Goal: Task Accomplishment & Management: Complete application form

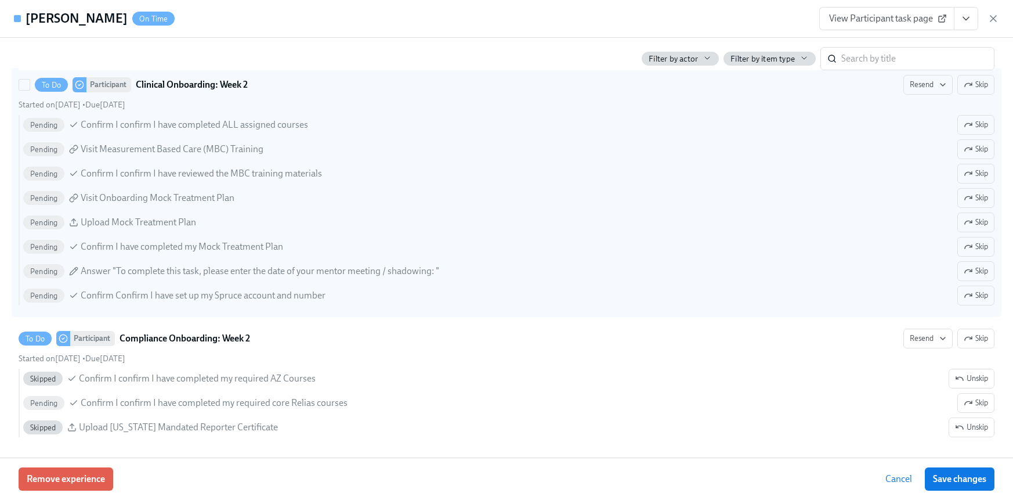
scroll to position [1113, 0]
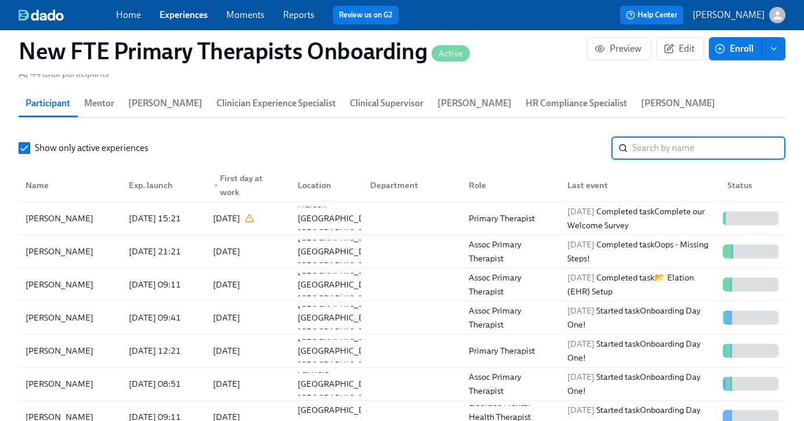
scroll to position [0, 10594]
click at [168, 13] on link "Experiences" at bounding box center [184, 14] width 48 height 11
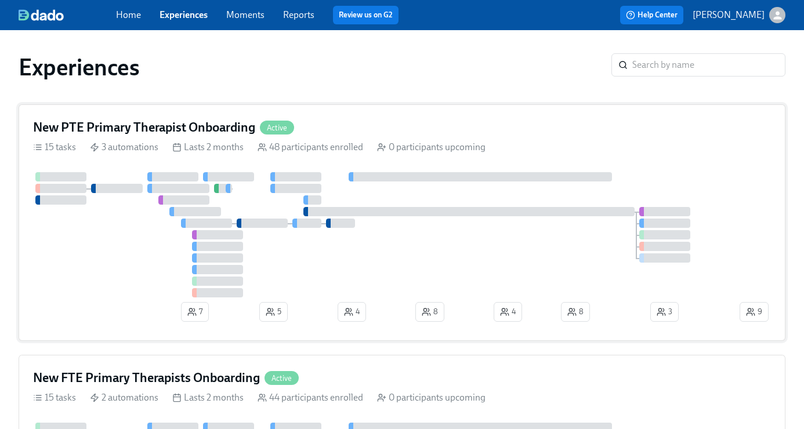
click at [314, 125] on div "New PTE Primary Therapist Onboarding Active" at bounding box center [402, 127] width 738 height 17
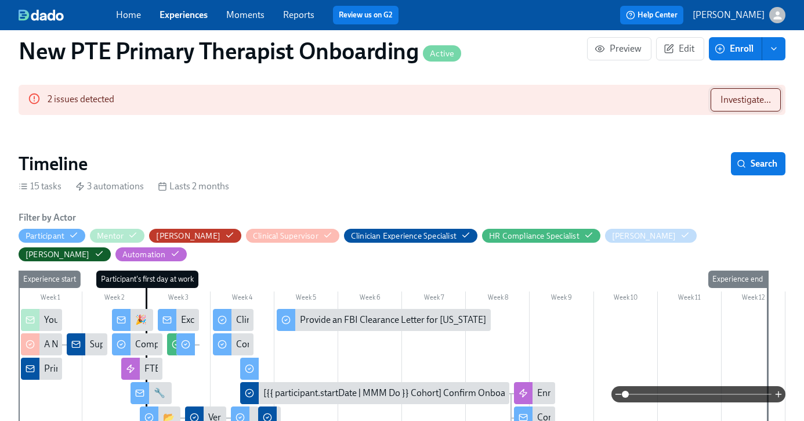
click at [763, 103] on span "Investigate..." at bounding box center [746, 100] width 50 height 12
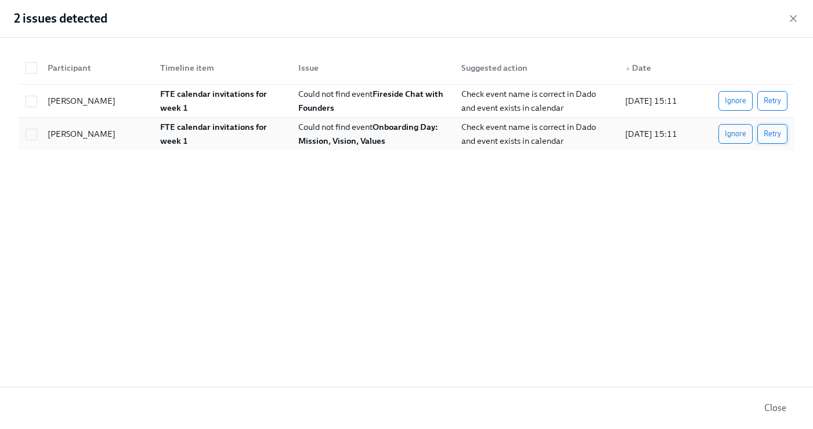
click at [775, 133] on span "Retry" at bounding box center [772, 134] width 17 height 12
click at [776, 107] on button "Retry" at bounding box center [772, 101] width 30 height 20
click at [745, 97] on span "Ignore" at bounding box center [735, 101] width 21 height 12
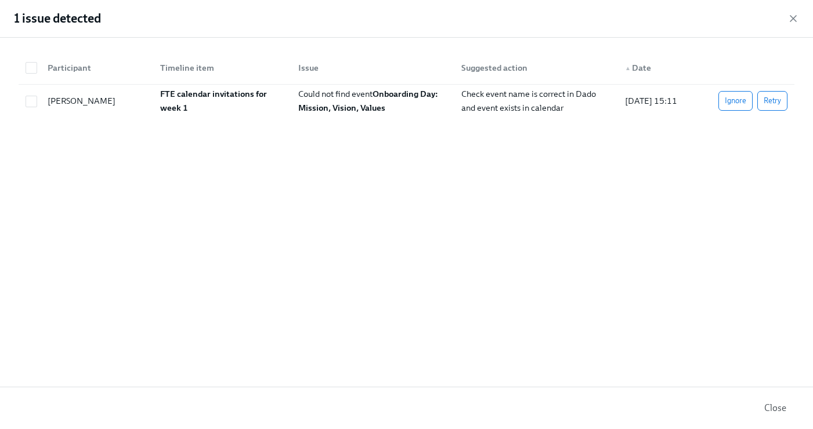
click at [738, 132] on div "Participant Timeline item Issue Suggested action ▲ Date Andrea Murphy FTE calen…" at bounding box center [406, 212] width 813 height 349
click at [728, 100] on span "Ignore" at bounding box center [735, 101] width 21 height 12
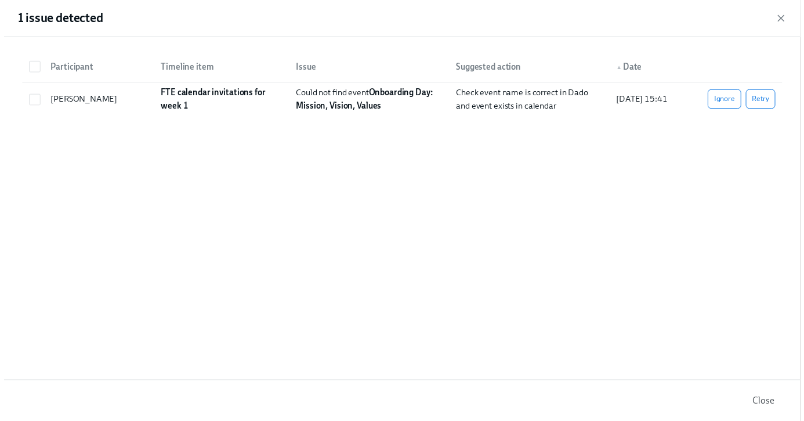
scroll to position [0, 10044]
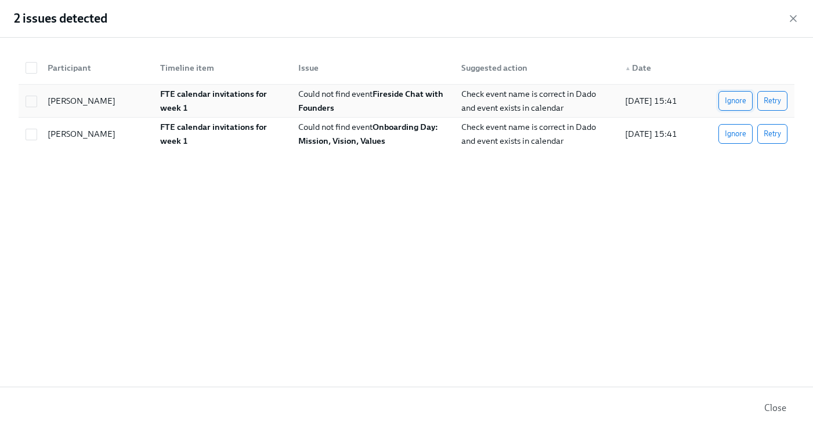
click at [737, 100] on span "Ignore" at bounding box center [735, 101] width 21 height 12
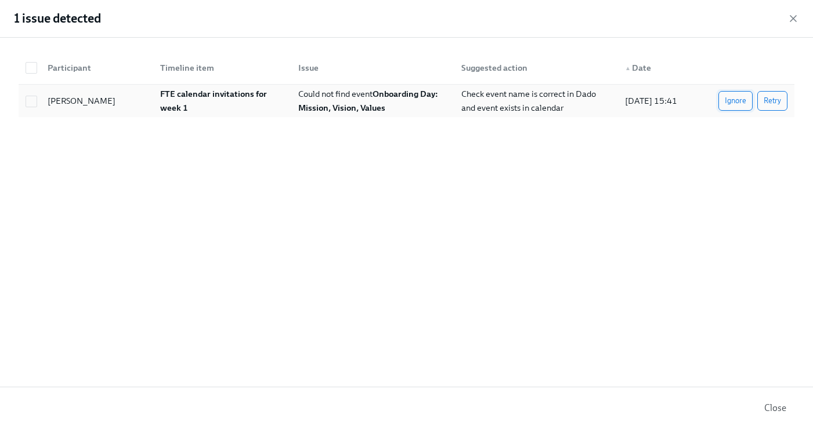
click at [731, 102] on span "Ignore" at bounding box center [735, 101] width 21 height 12
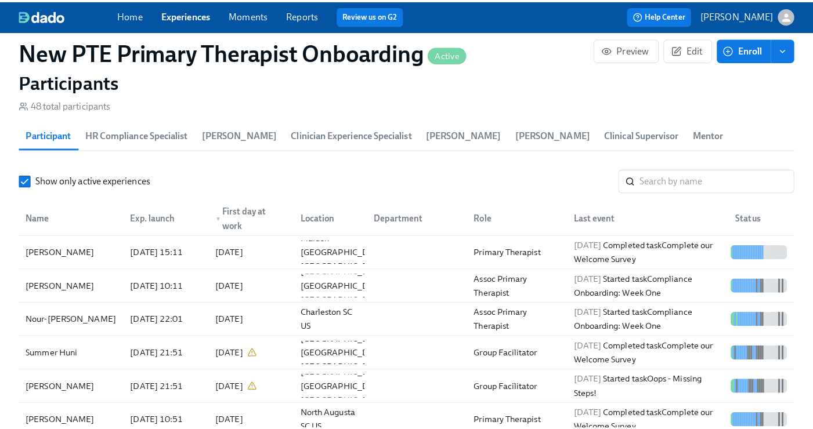
scroll to position [1131, 0]
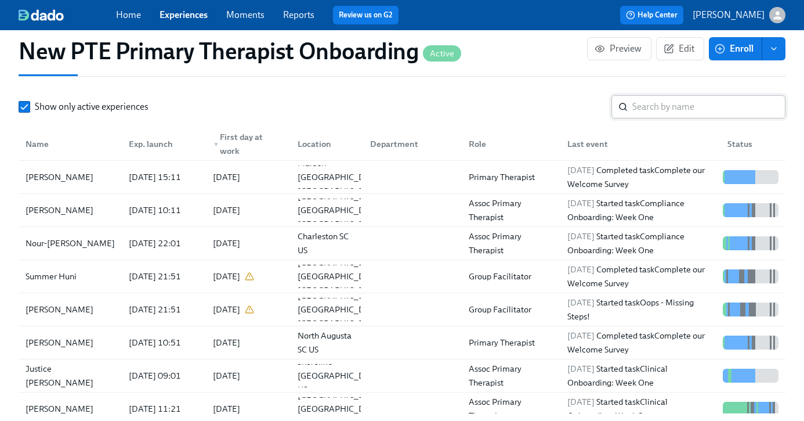
click at [710, 109] on input "search" at bounding box center [709, 106] width 153 height 23
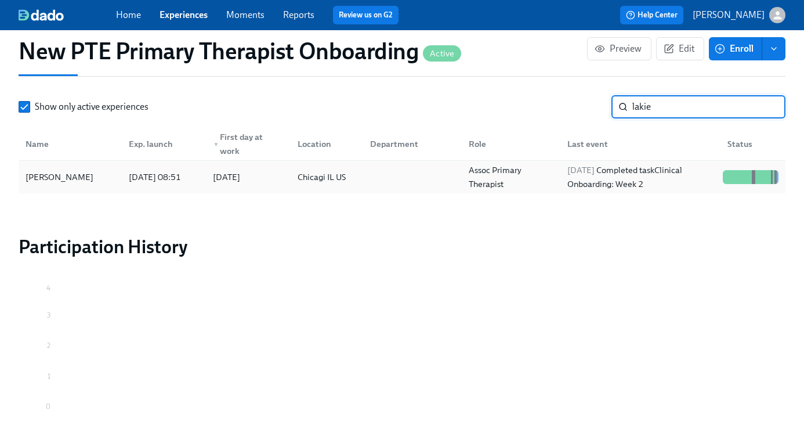
type input "lakie"
click at [89, 177] on div "Lakiesha Hogan" at bounding box center [59, 177] width 77 height 14
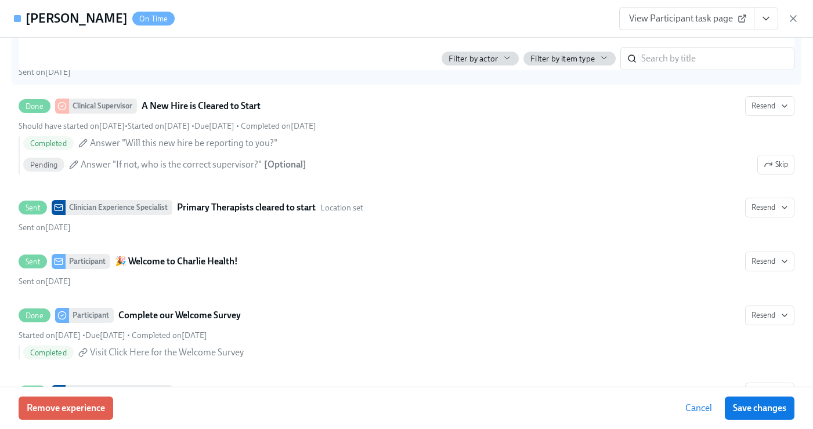
scroll to position [450, 0]
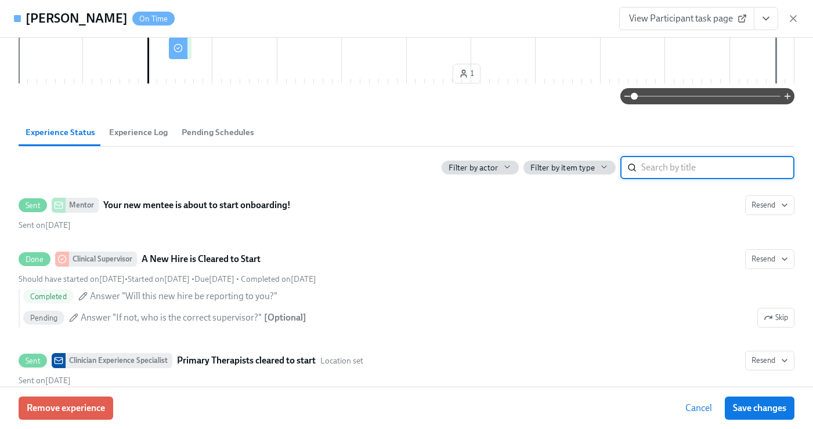
click at [676, 167] on input "search" at bounding box center [717, 167] width 153 height 23
click at [766, 22] on icon "View task page" at bounding box center [766, 19] width 12 height 12
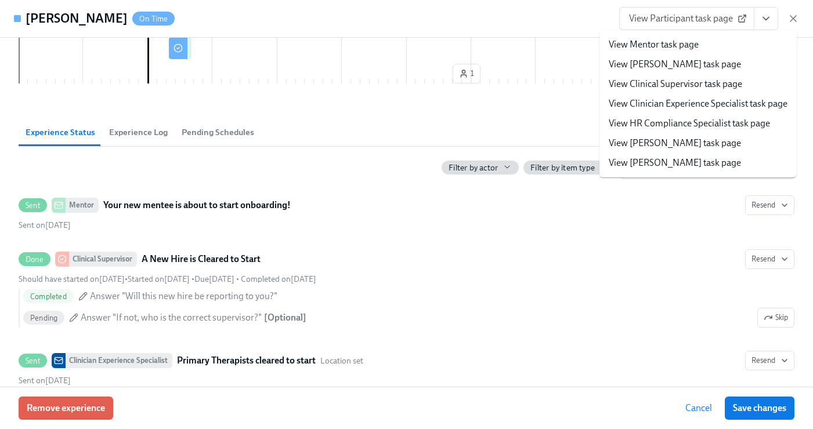
click at [694, 109] on link "View Clinician Experience Specialist task page" at bounding box center [698, 104] width 179 height 13
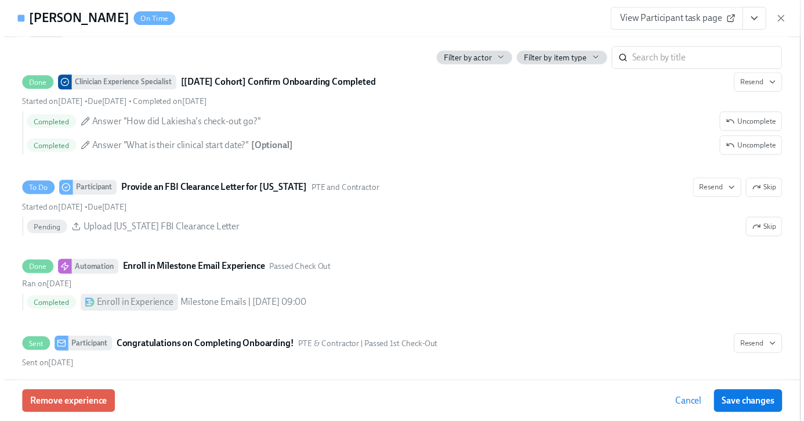
scroll to position [2211, 0]
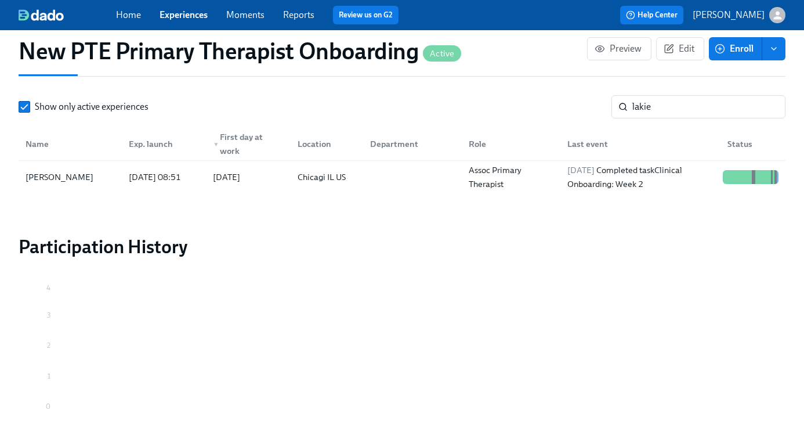
scroll to position [0, 10035]
click at [178, 17] on link "Experiences" at bounding box center [184, 14] width 48 height 11
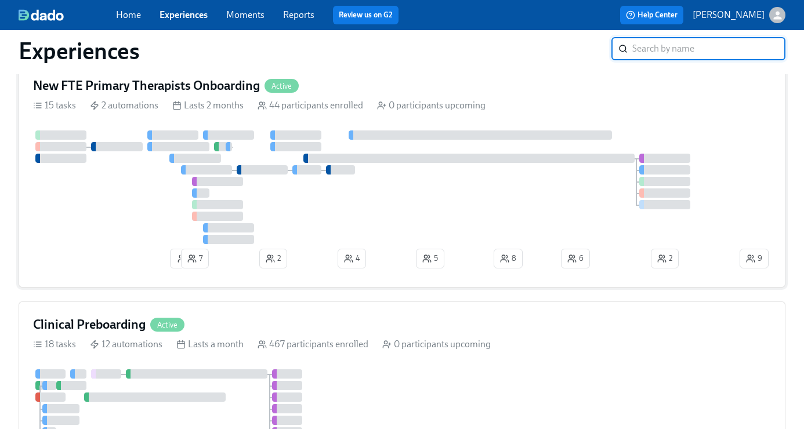
scroll to position [268, 0]
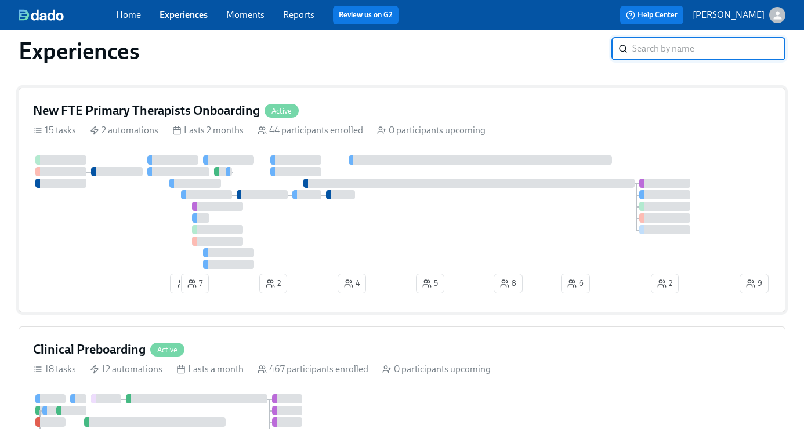
click at [371, 116] on div "New FTE Primary Therapists Onboarding Active" at bounding box center [402, 110] width 738 height 17
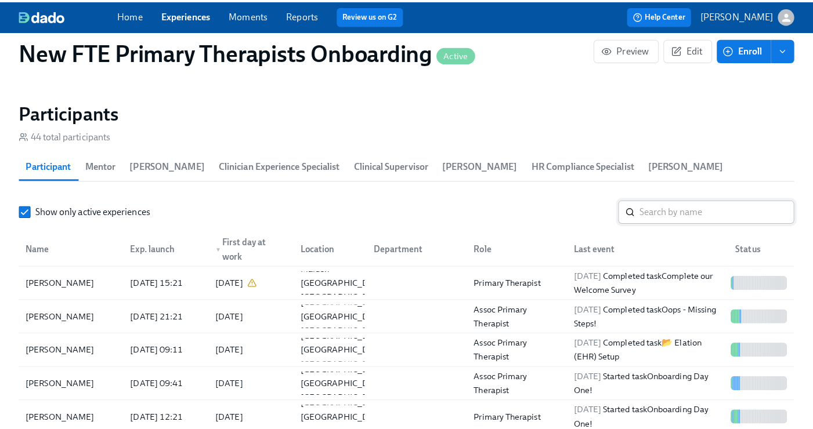
scroll to position [1026, 0]
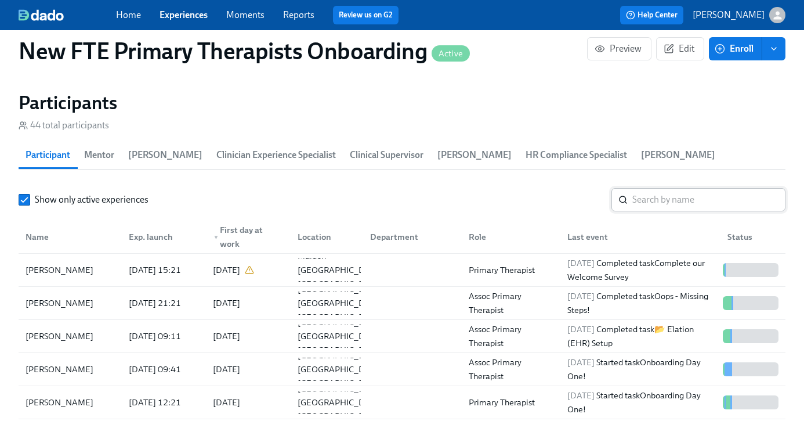
click at [665, 196] on input "search" at bounding box center [709, 199] width 153 height 23
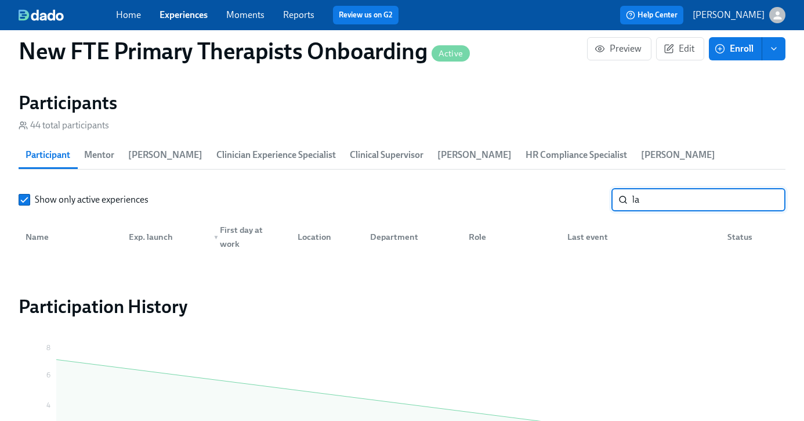
type input "l"
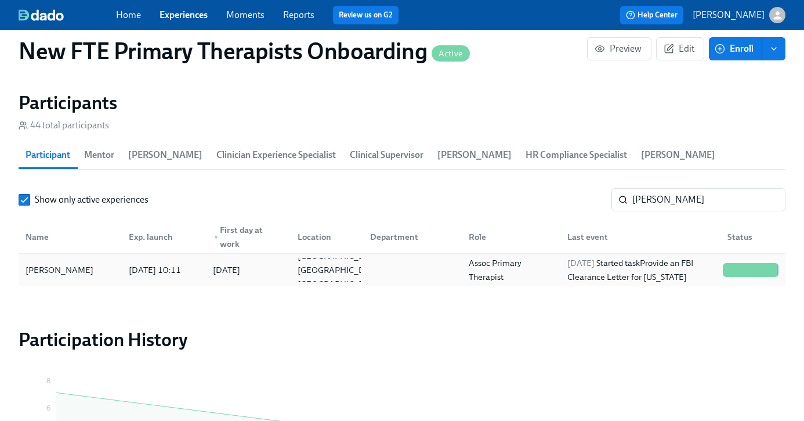
click at [36, 270] on div "Dylan Broadwell" at bounding box center [59, 270] width 77 height 14
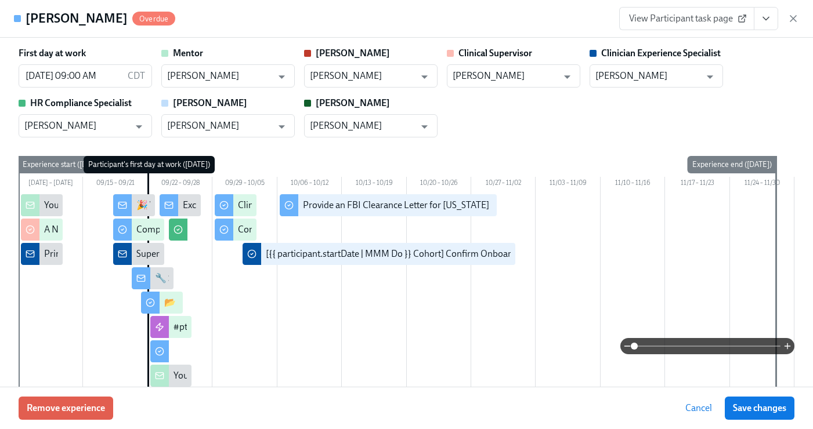
click at [759, 20] on button "View task page" at bounding box center [766, 18] width 24 height 23
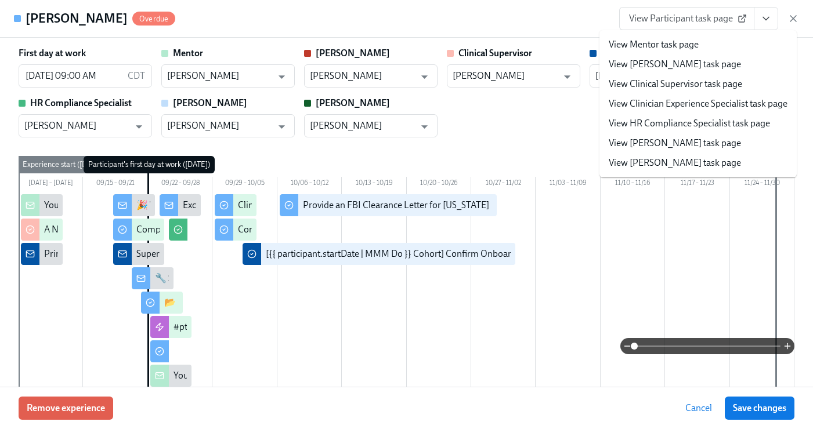
click at [710, 106] on link "View Clinician Experience Specialist task page" at bounding box center [698, 104] width 179 height 13
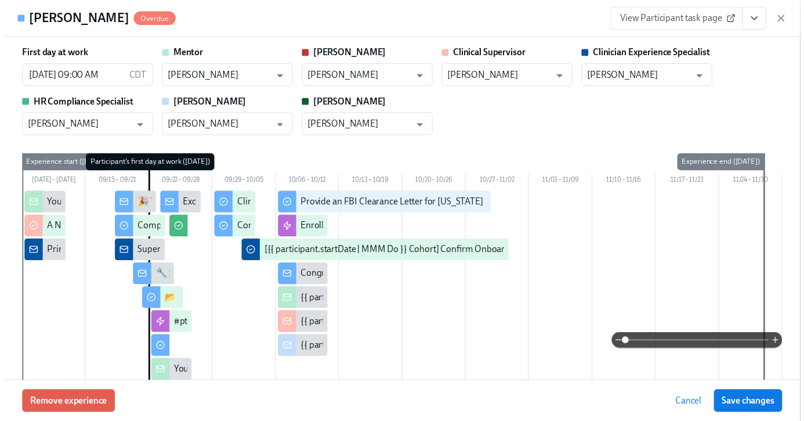
scroll to position [0, 10594]
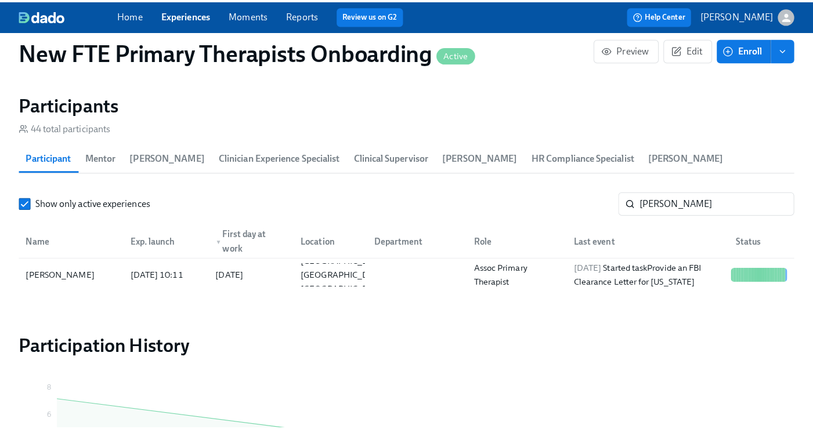
scroll to position [0, 10586]
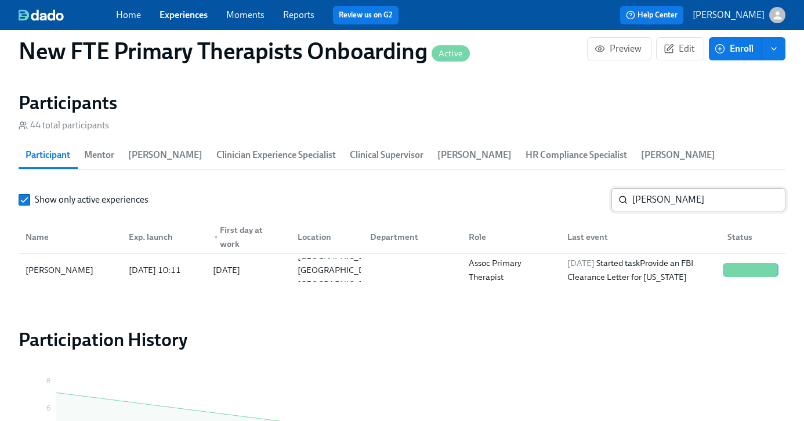
click at [698, 200] on input "dylan" at bounding box center [709, 199] width 153 height 23
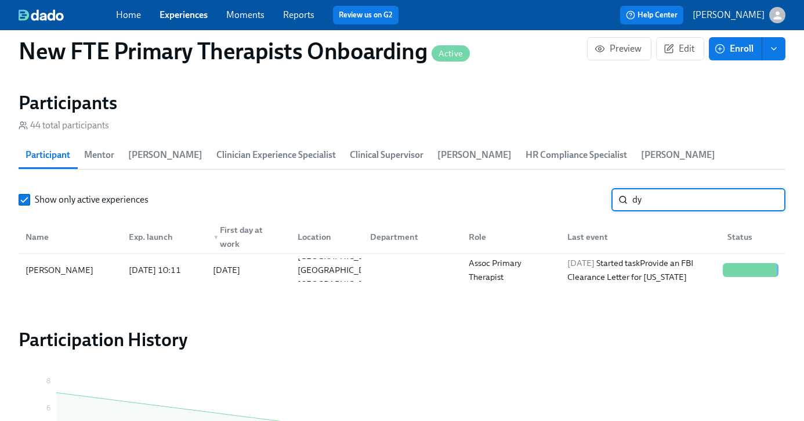
type input "d"
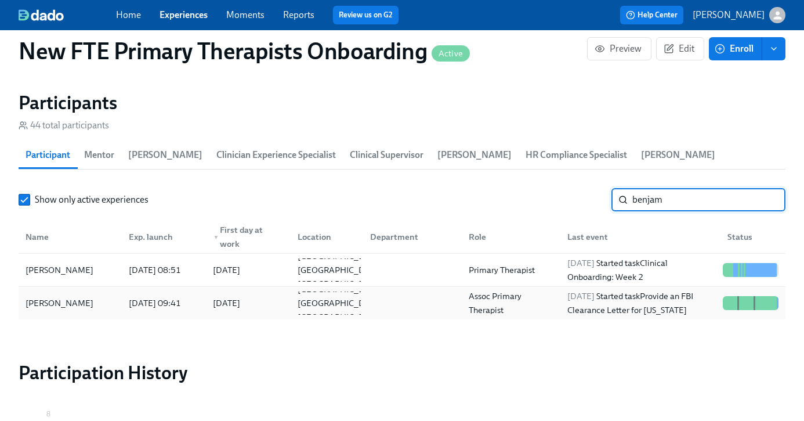
type input "benjam"
click at [64, 305] on div "Benjamin Owusu" at bounding box center [59, 303] width 77 height 14
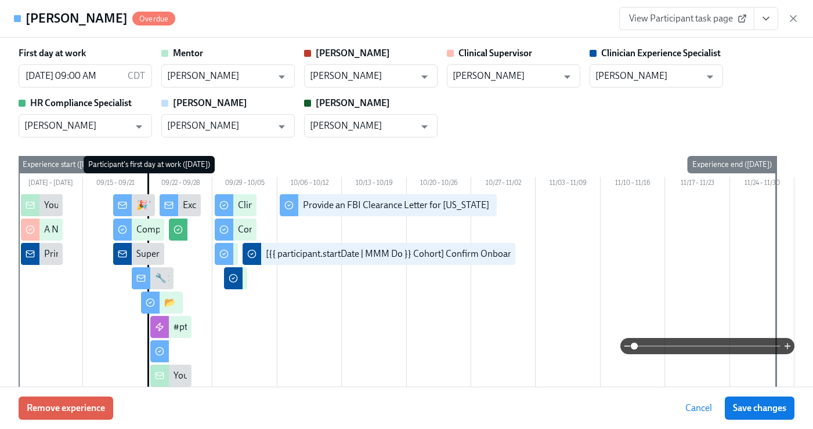
click at [770, 19] on icon "View task page" at bounding box center [766, 19] width 12 height 12
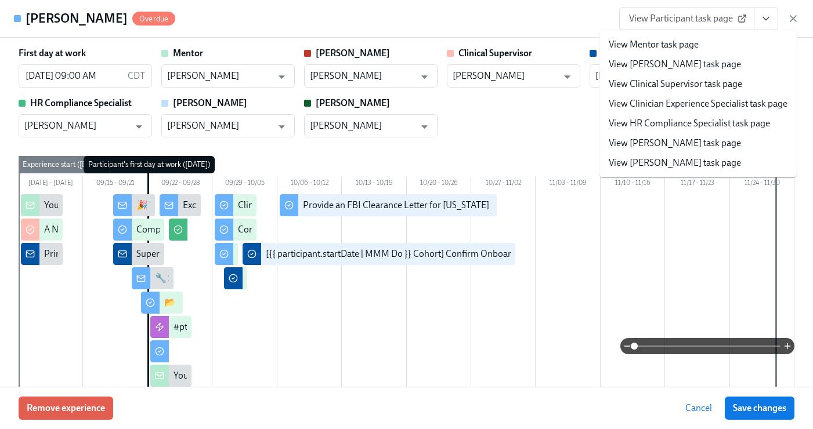
click at [710, 109] on link "View Clinician Experience Specialist task page" at bounding box center [698, 104] width 179 height 13
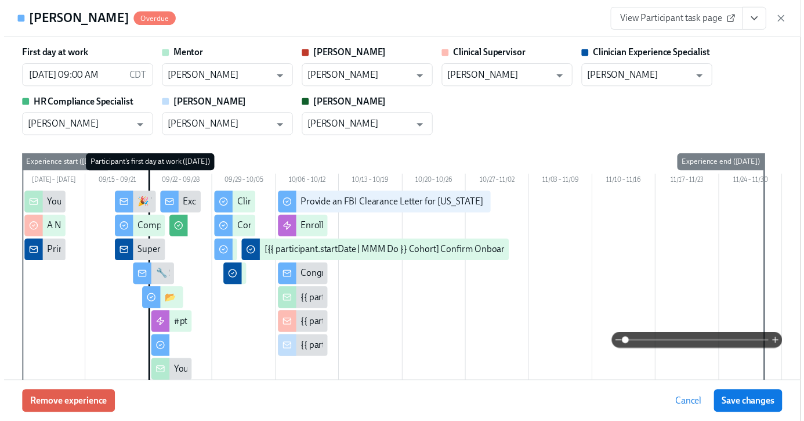
scroll to position [0, 10594]
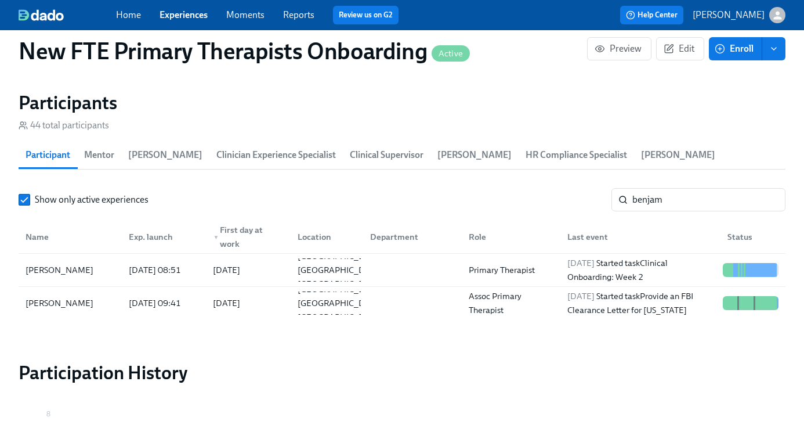
scroll to position [0, 10586]
click at [768, 196] on input "benjam" at bounding box center [709, 199] width 153 height 23
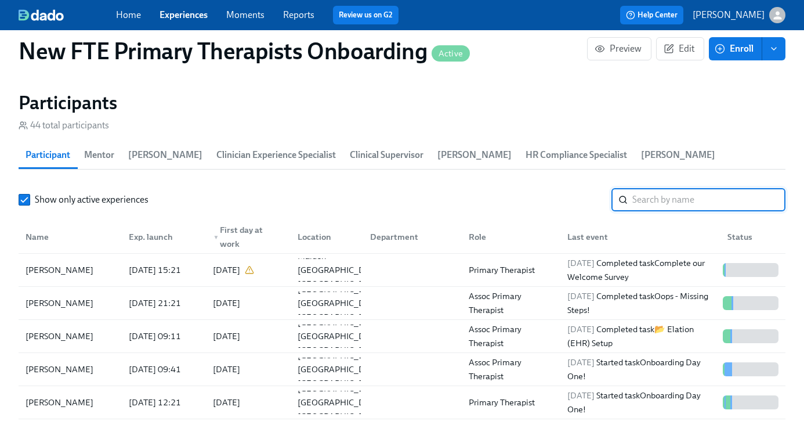
click at [184, 17] on link "Experiences" at bounding box center [184, 14] width 48 height 11
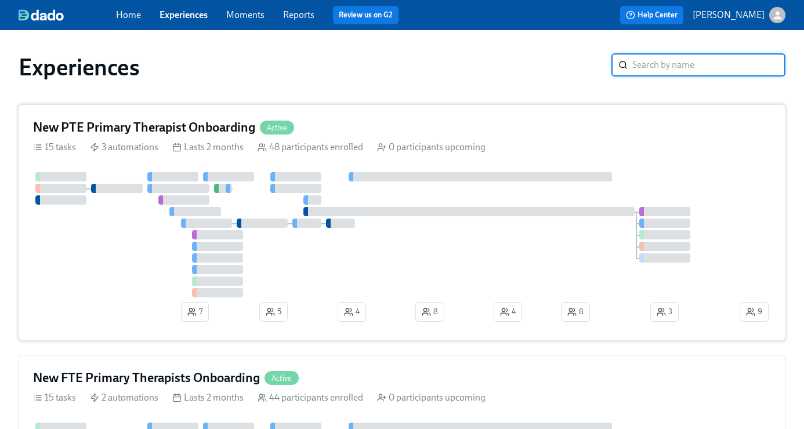
click at [336, 136] on div "New PTE Primary Therapist Onboarding Active" at bounding box center [402, 127] width 738 height 17
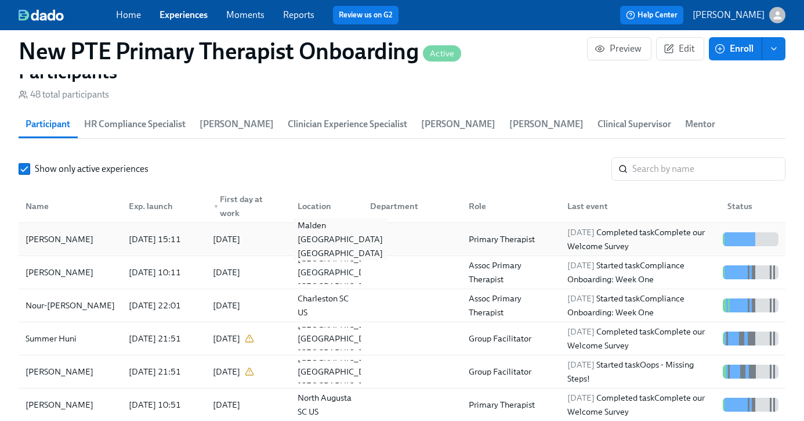
scroll to position [1055, 0]
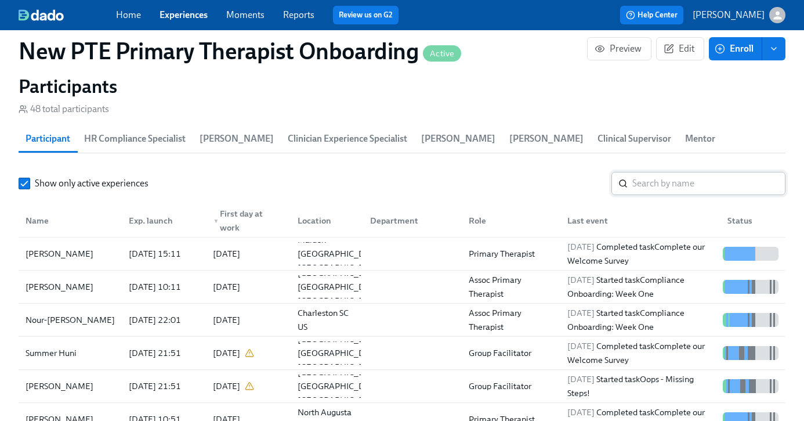
click at [698, 185] on input "search" at bounding box center [709, 183] width 153 height 23
click at [196, 20] on span "Experiences" at bounding box center [184, 15] width 48 height 13
click at [199, 17] on link "Experiences" at bounding box center [184, 14] width 48 height 11
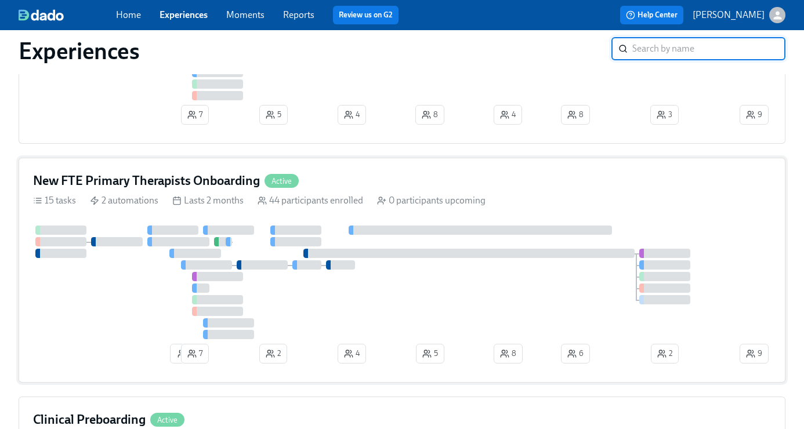
scroll to position [258, 0]
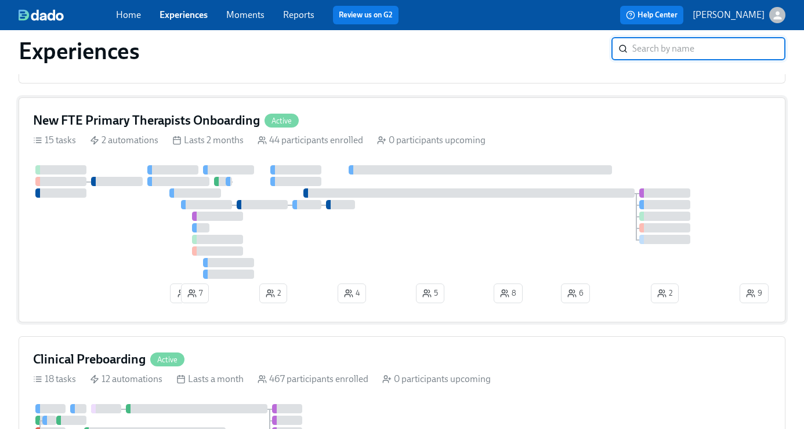
click at [384, 122] on div "New FTE Primary Therapists Onboarding Active" at bounding box center [402, 120] width 738 height 17
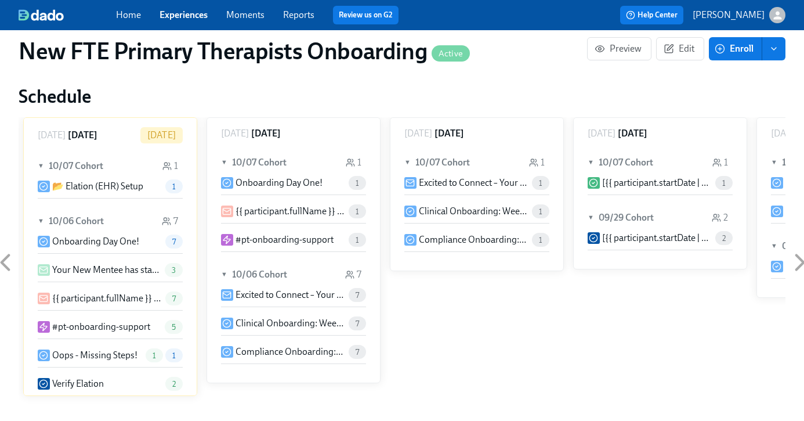
scroll to position [868, 0]
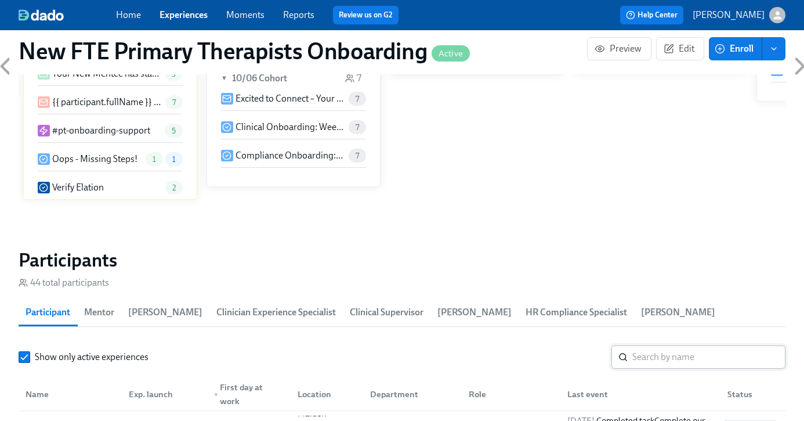
click at [677, 362] on input "search" at bounding box center [709, 356] width 153 height 23
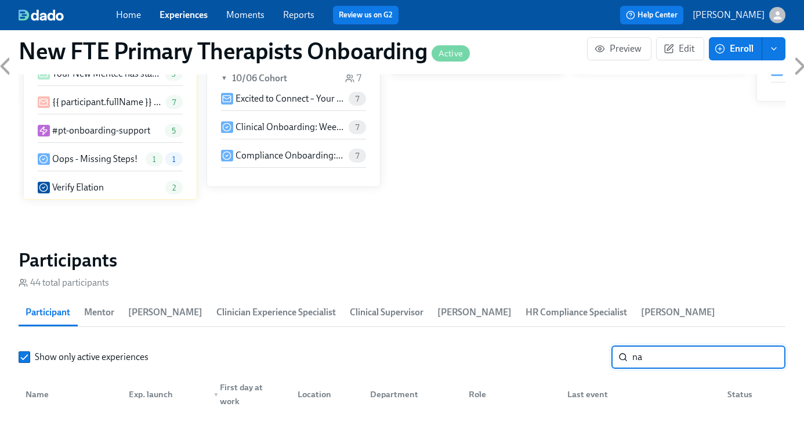
type input "n"
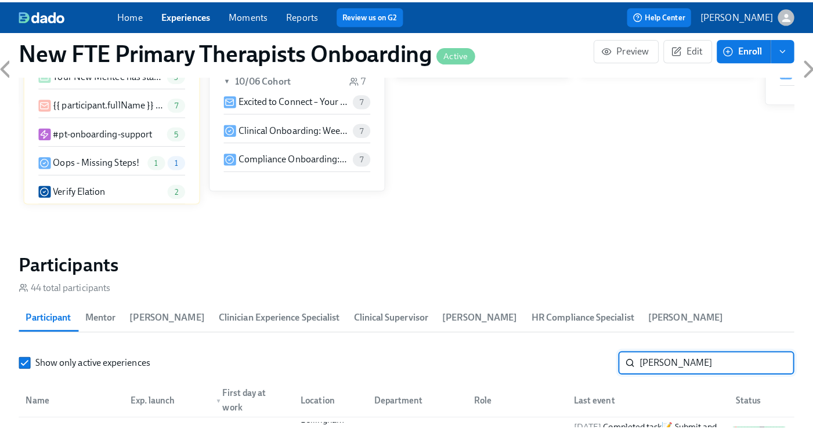
scroll to position [1128, 0]
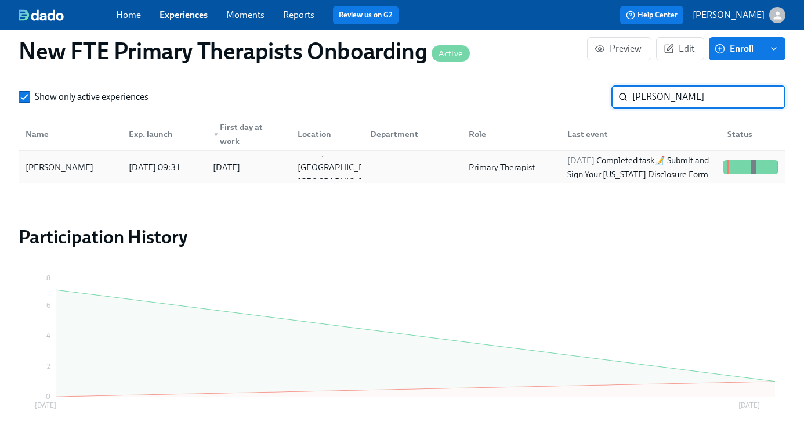
type input "angelo"
click at [70, 166] on div "[PERSON_NAME]" at bounding box center [59, 167] width 77 height 14
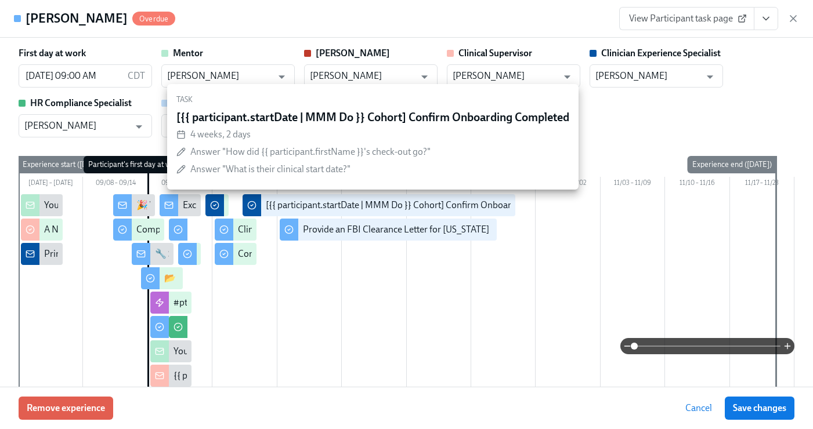
scroll to position [2, 0]
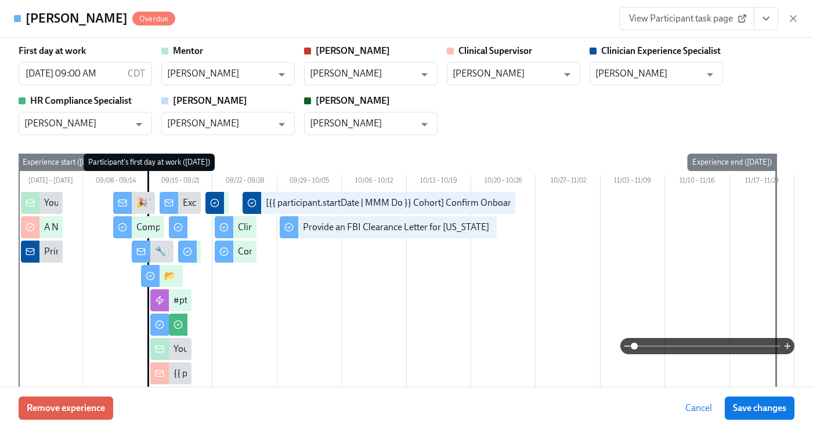
click at [760, 17] on icon "View task page" at bounding box center [766, 19] width 12 height 12
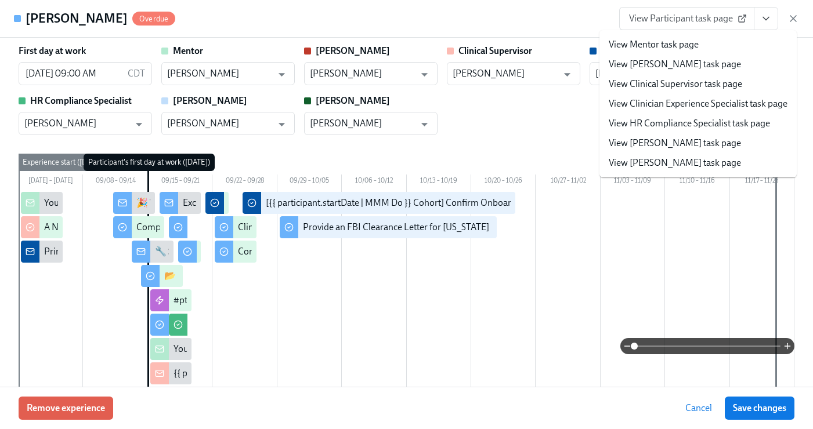
click at [690, 103] on link "View Clinician Experience Specialist task page" at bounding box center [698, 104] width 179 height 13
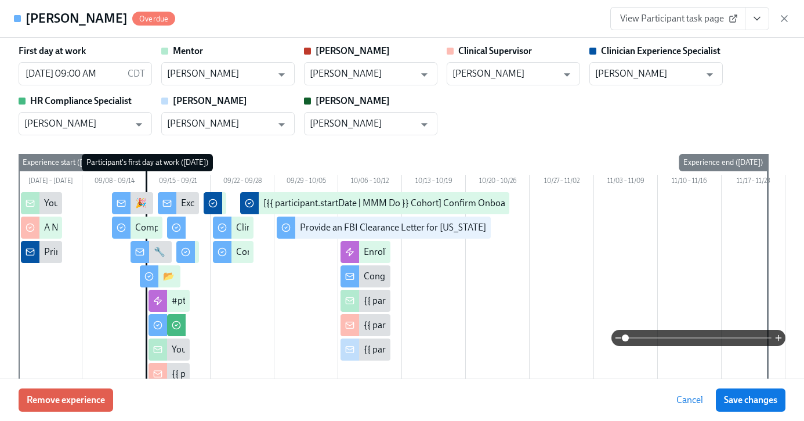
scroll to position [0, 10586]
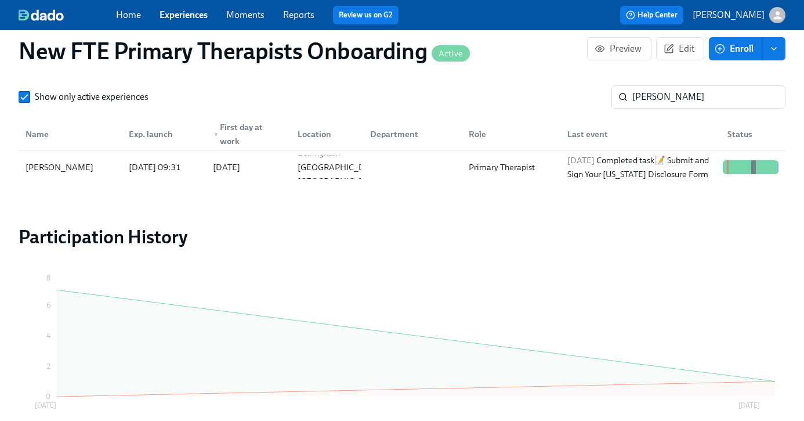
click at [191, 22] on div "Home Experiences Moments Reports Review us on G2" at bounding box center [283, 15] width 335 height 19
click at [194, 15] on link "Experiences" at bounding box center [184, 14] width 48 height 11
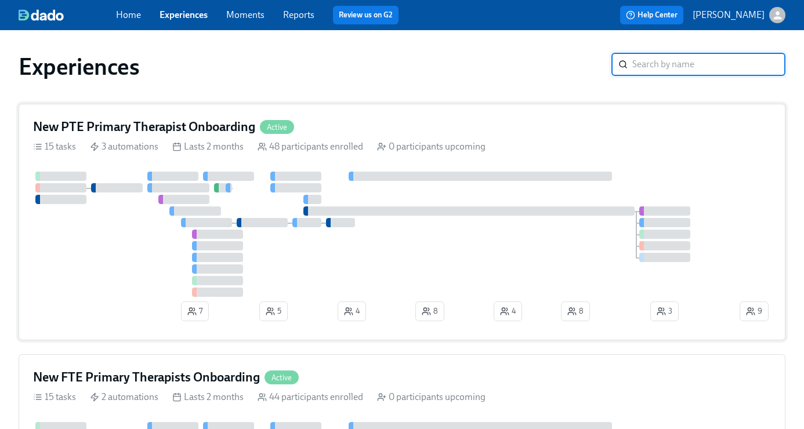
scroll to position [2, 0]
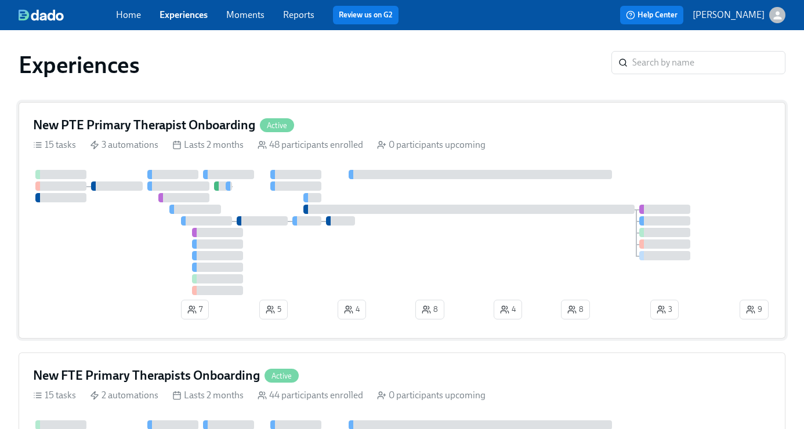
click at [312, 113] on div "New PTE Primary Therapist Onboarding Active 15 tasks 3 automations Lasts 2 mont…" at bounding box center [402, 220] width 767 height 237
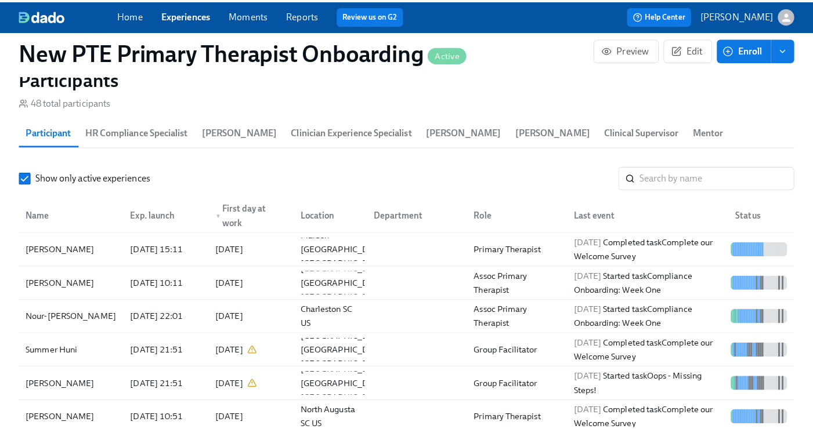
scroll to position [1027, 0]
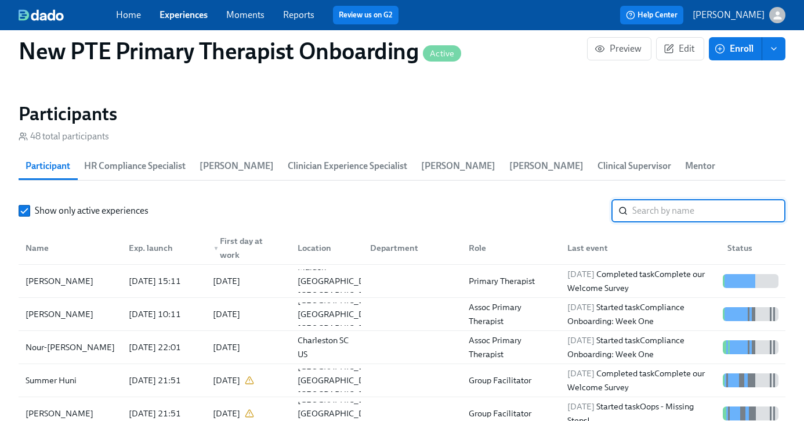
click at [680, 216] on input "search" at bounding box center [709, 210] width 153 height 23
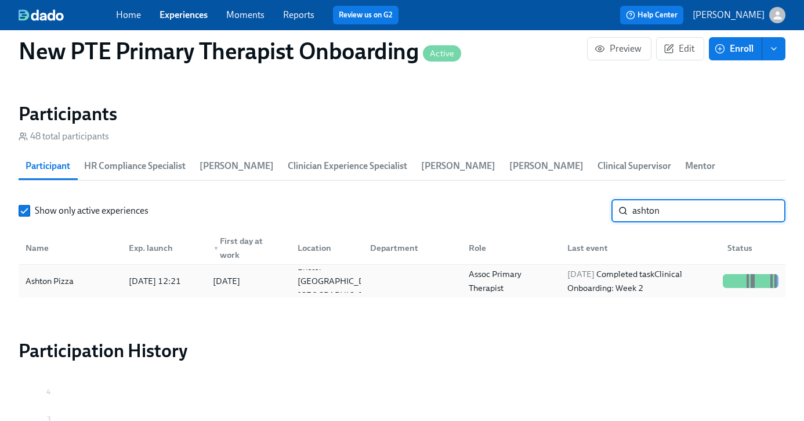
type input "ashton"
click at [99, 279] on div "Ashton Pizza" at bounding box center [70, 280] width 99 height 23
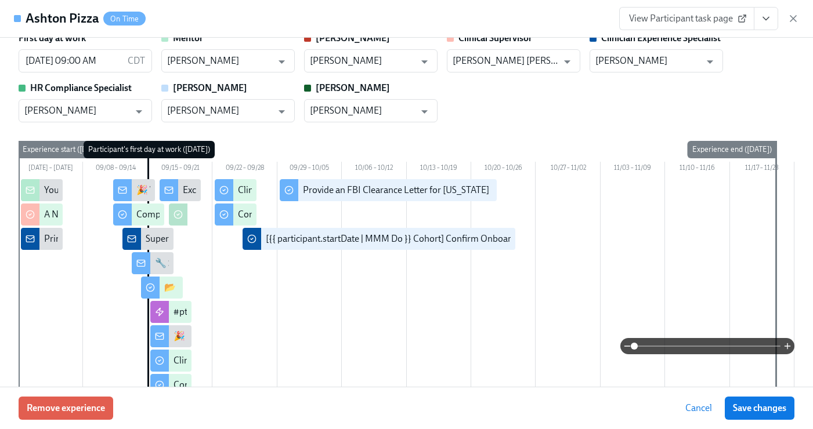
scroll to position [110, 0]
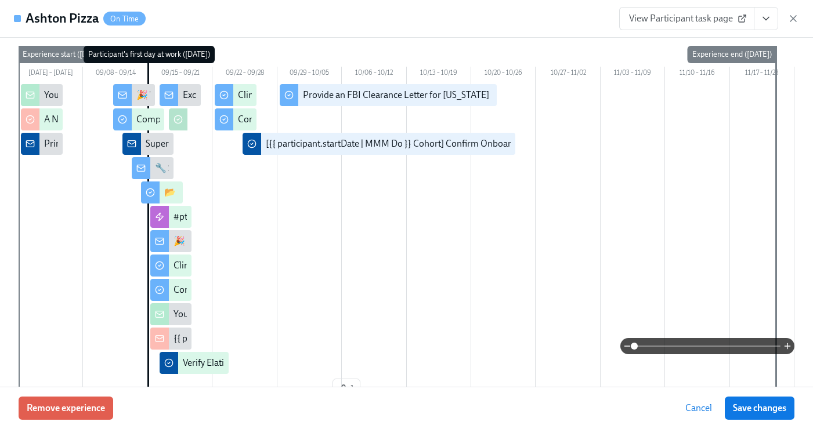
click at [759, 22] on button "View task page" at bounding box center [766, 18] width 24 height 23
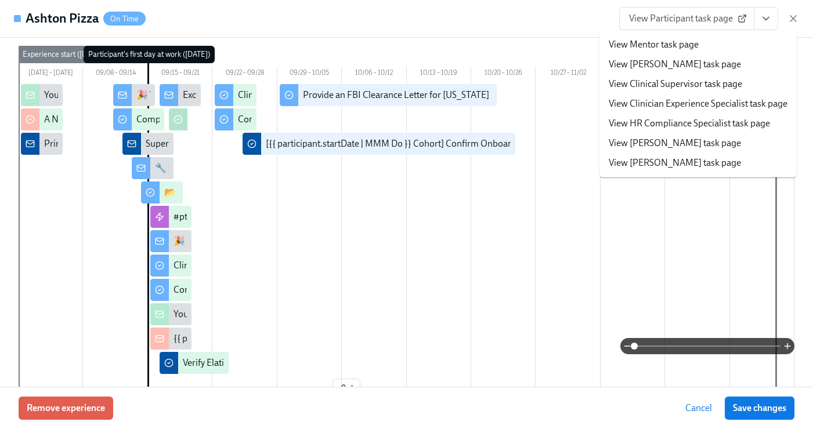
click at [693, 108] on link "View Clinician Experience Specialist task page" at bounding box center [698, 104] width 179 height 13
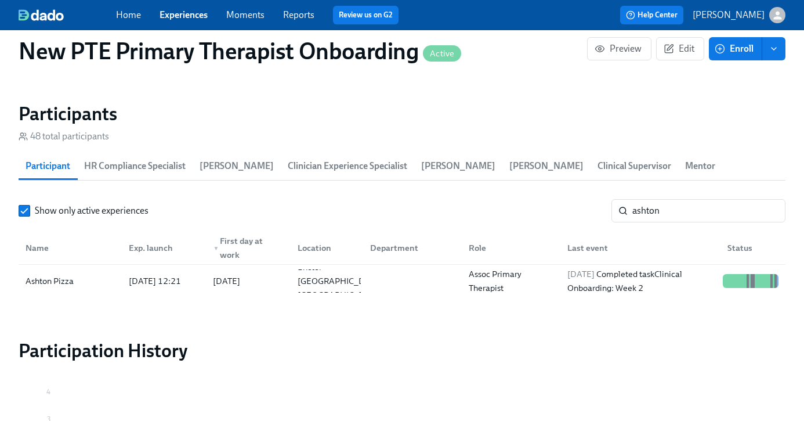
scroll to position [0, 10035]
click at [177, 24] on div "Home Experiences Moments Reports Review us on G2" at bounding box center [283, 15] width 335 height 19
click at [186, 17] on link "Experiences" at bounding box center [184, 14] width 48 height 11
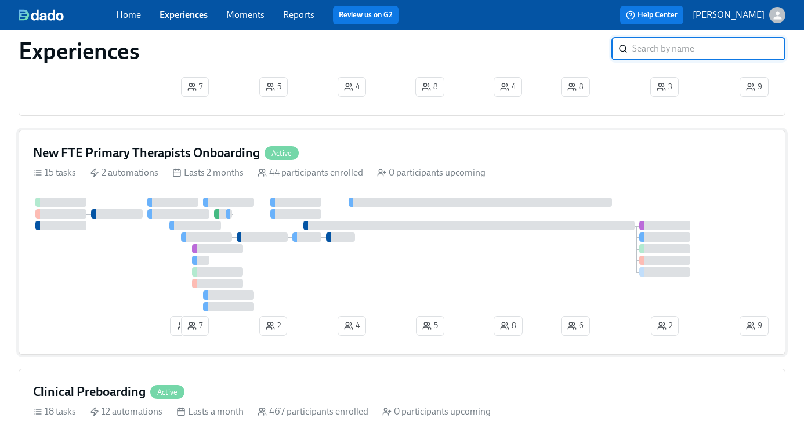
scroll to position [266, 0]
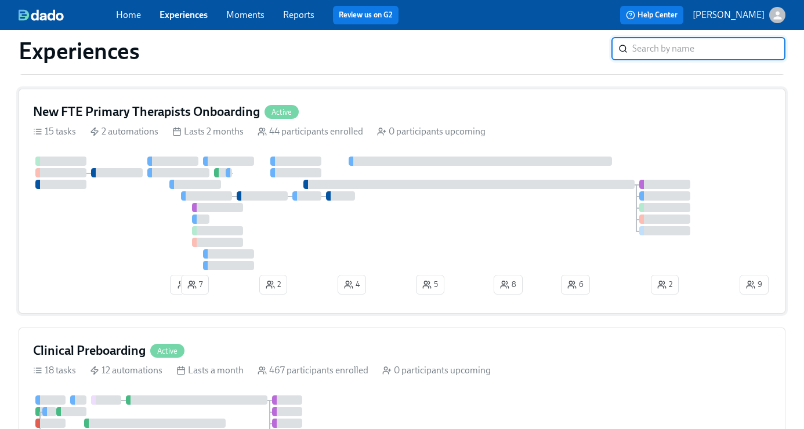
click at [333, 104] on div "New FTE Primary Therapists Onboarding Active" at bounding box center [402, 111] width 738 height 17
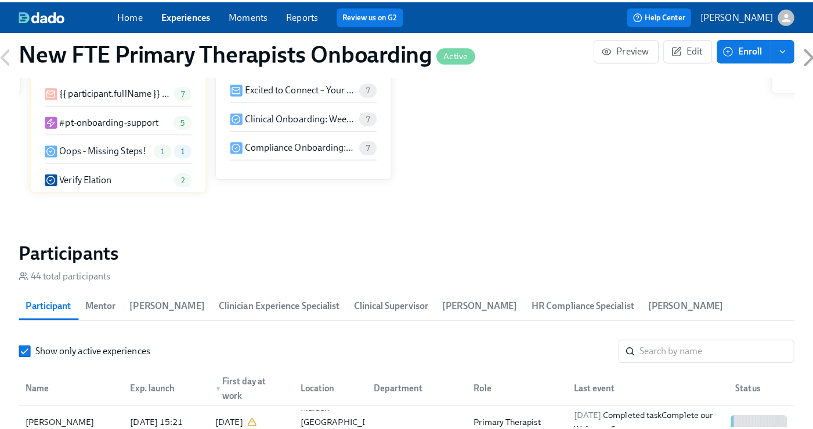
scroll to position [0, 9532]
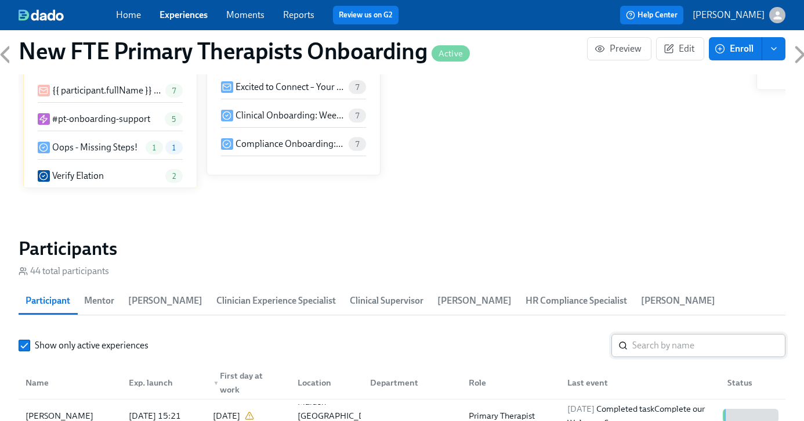
click at [692, 352] on input "search" at bounding box center [709, 345] width 153 height 23
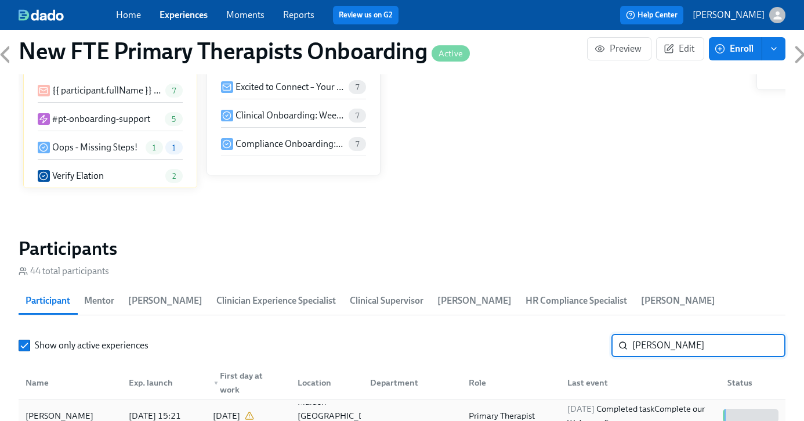
type input "andrea m"
click at [80, 414] on div "Andrea Murphy" at bounding box center [59, 416] width 77 height 14
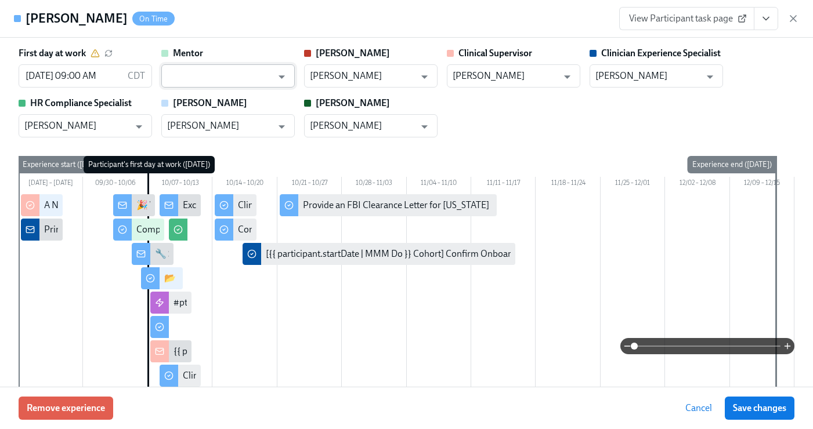
click at [221, 74] on input "text" at bounding box center [219, 75] width 105 height 23
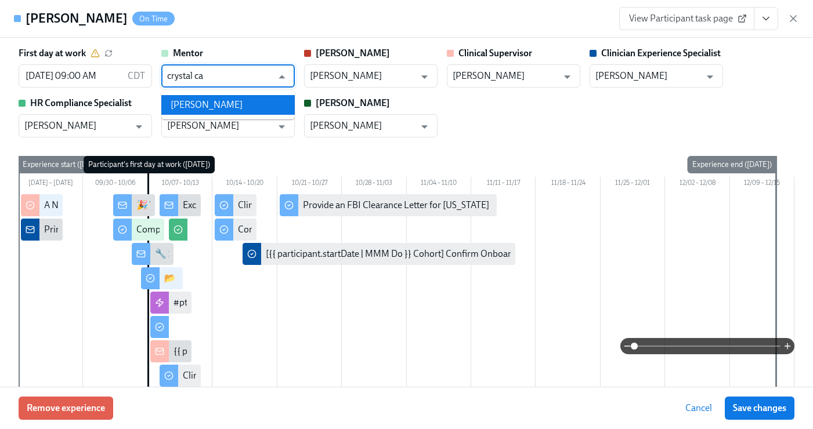
click at [216, 101] on li "Crystal Carroll" at bounding box center [227, 105] width 133 height 20
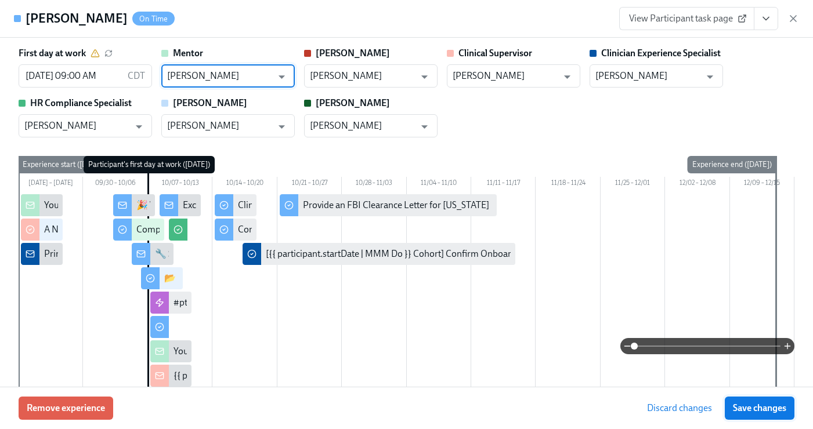
type input "Crystal Carroll"
click at [742, 414] on button "Save changes" at bounding box center [760, 408] width 70 height 23
type input "Crystal Carroll"
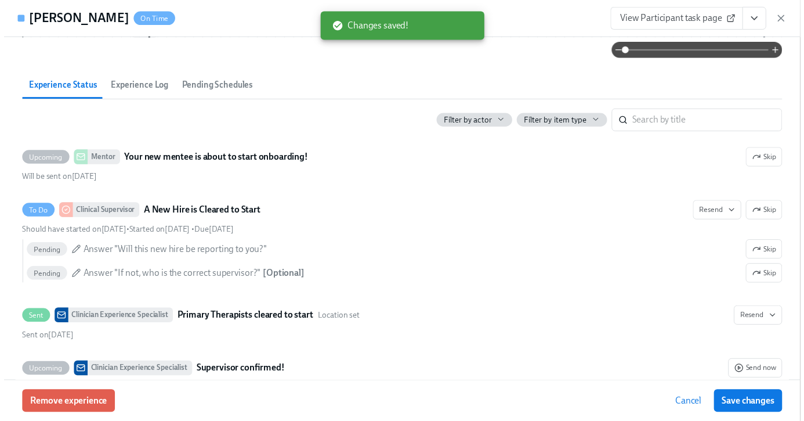
scroll to position [753, 0]
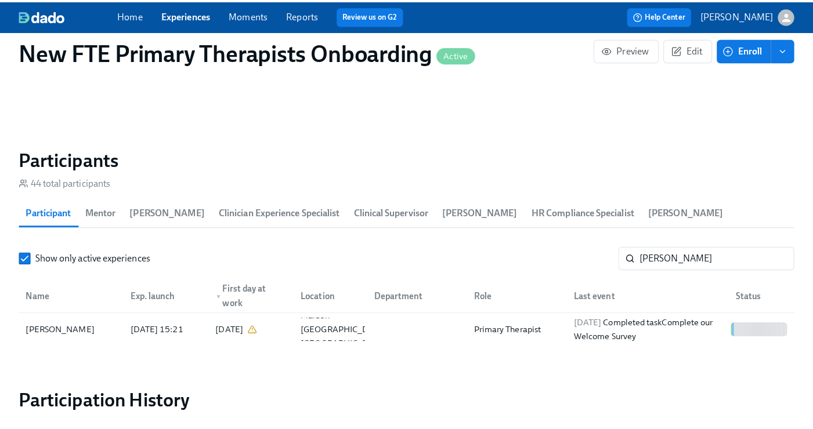
scroll to position [1006, 0]
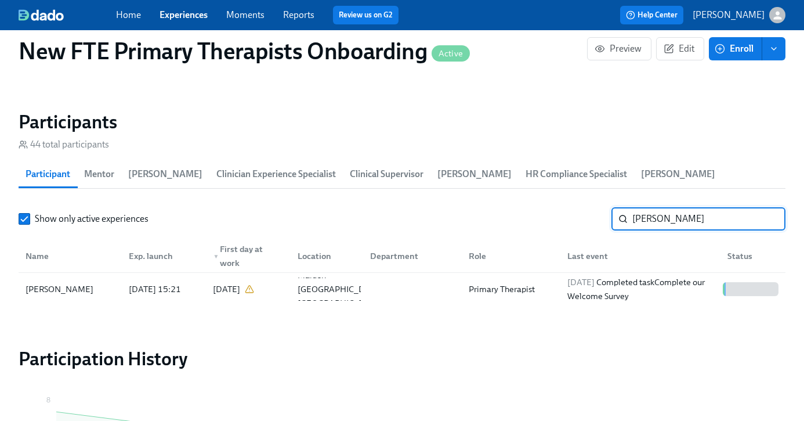
click at [692, 224] on input "andrea m" at bounding box center [709, 218] width 153 height 23
type input "a"
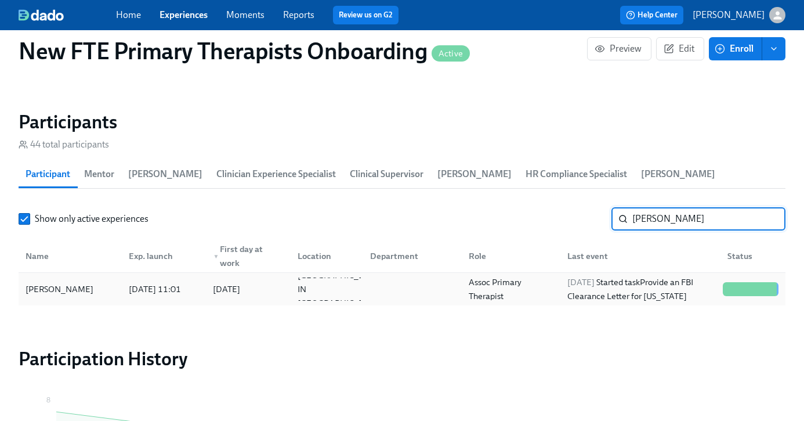
click at [71, 297] on div "Michele Mubarak" at bounding box center [70, 288] width 99 height 23
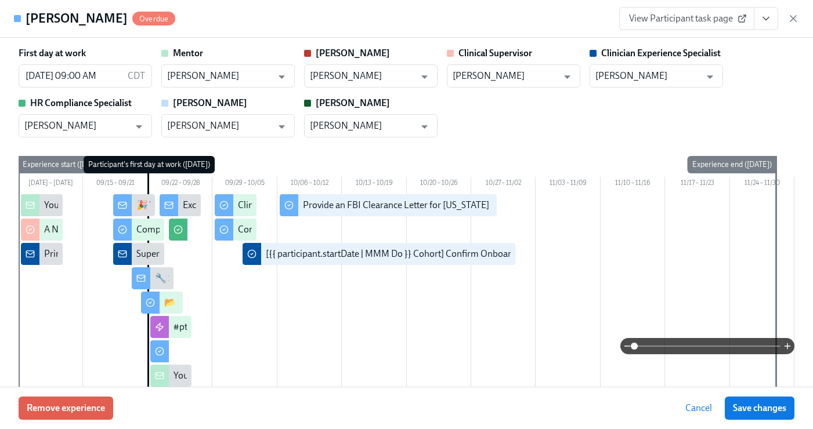
click at [772, 19] on button "View task page" at bounding box center [766, 18] width 24 height 23
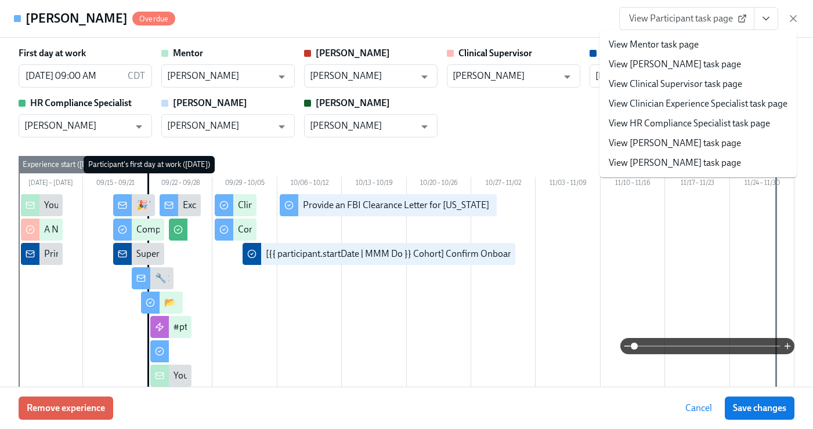
click at [669, 104] on link "View Clinician Experience Specialist task page" at bounding box center [698, 104] width 179 height 13
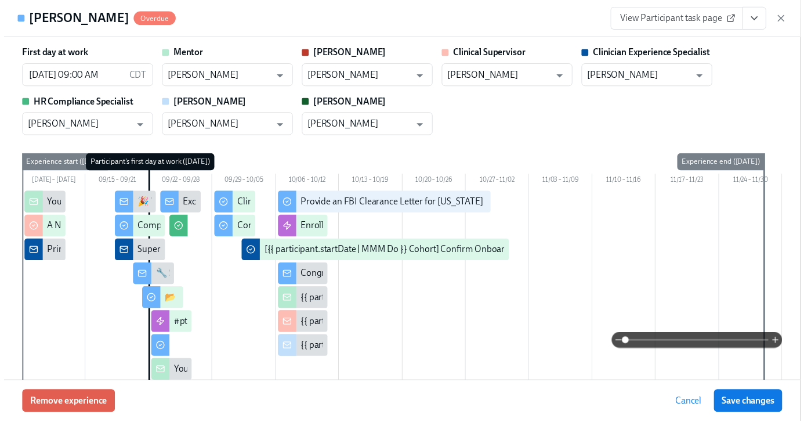
scroll to position [0, 10594]
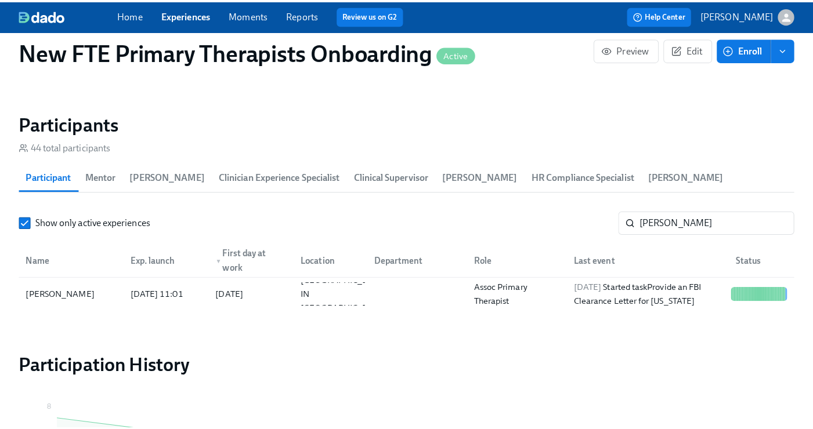
scroll to position [0, 10586]
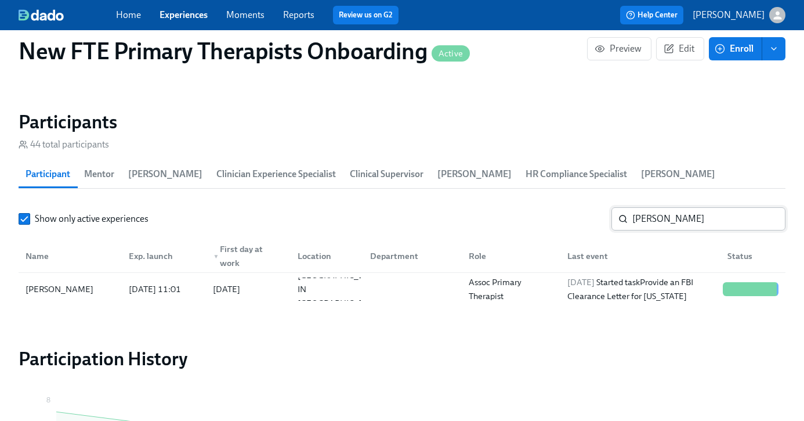
click at [703, 221] on input "michele" at bounding box center [709, 218] width 153 height 23
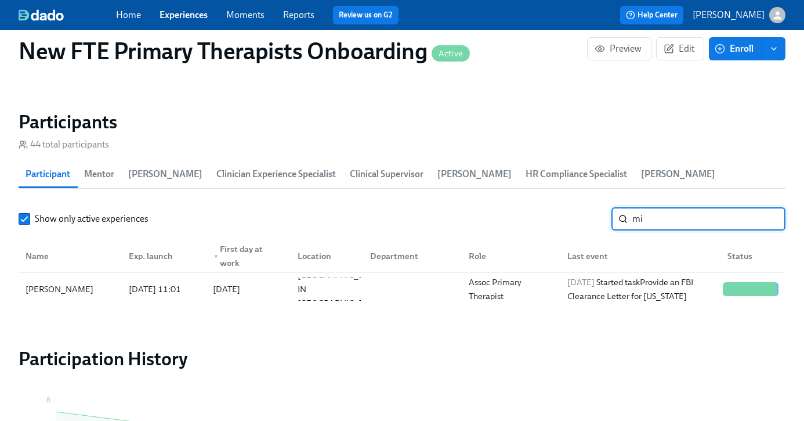
type input "m"
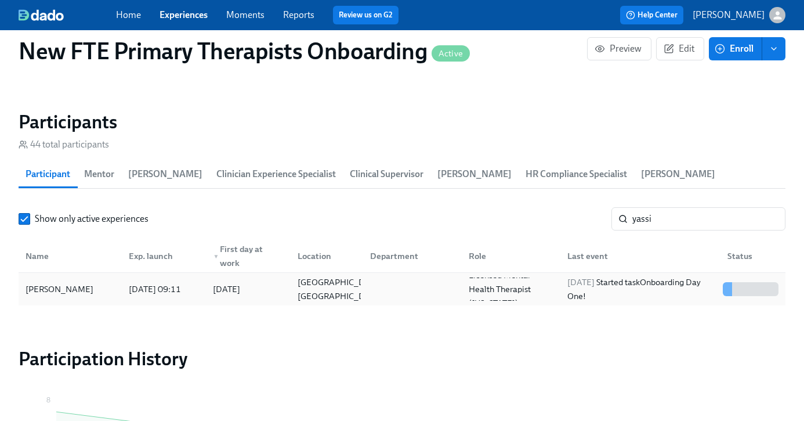
click at [106, 287] on div "Yassi Omshehe" at bounding box center [70, 288] width 99 height 23
click at [665, 216] on input "yassi" at bounding box center [709, 218] width 153 height 23
type input "y"
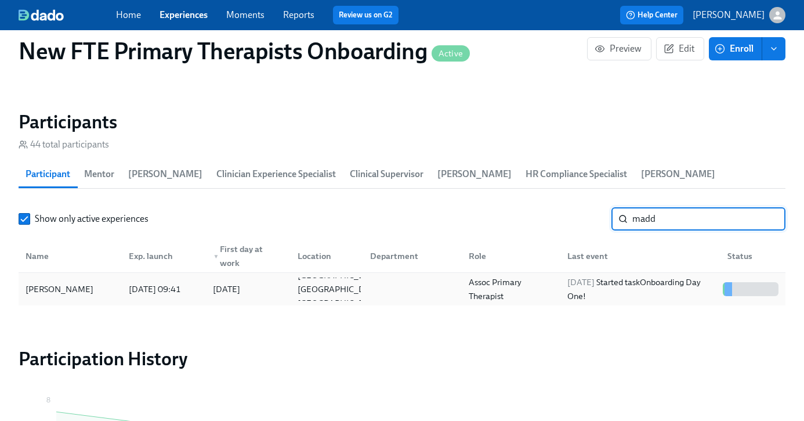
click at [57, 284] on div "Maddalyn Carpenter-Boyd" at bounding box center [59, 289] width 77 height 14
click at [665, 226] on input "madd" at bounding box center [709, 218] width 153 height 23
click at [109, 299] on div "Morgan Levy" at bounding box center [70, 288] width 99 height 23
click at [699, 222] on input "morgan" at bounding box center [709, 218] width 153 height 23
type input "m"
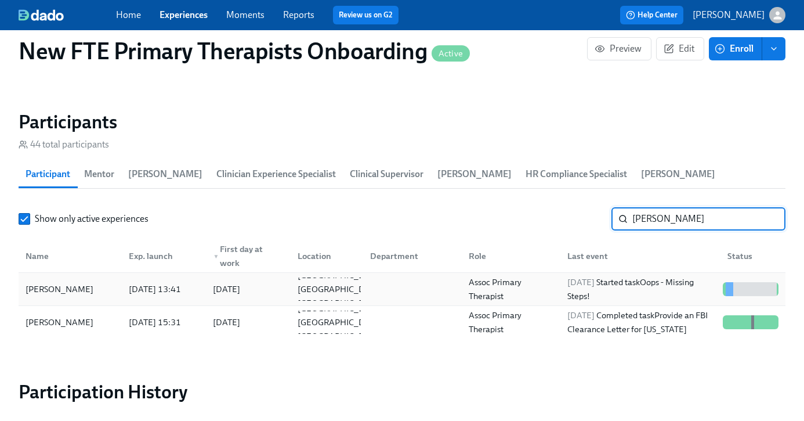
type input "jessica"
click at [69, 277] on div "Jessica Salony" at bounding box center [70, 288] width 99 height 23
click at [178, 17] on link "Experiences" at bounding box center [184, 14] width 48 height 11
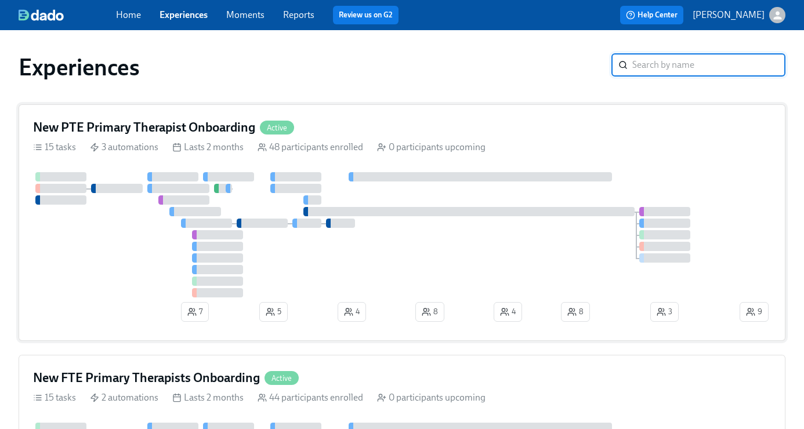
click at [360, 135] on div "New PTE Primary Therapist Onboarding Active" at bounding box center [402, 127] width 738 height 17
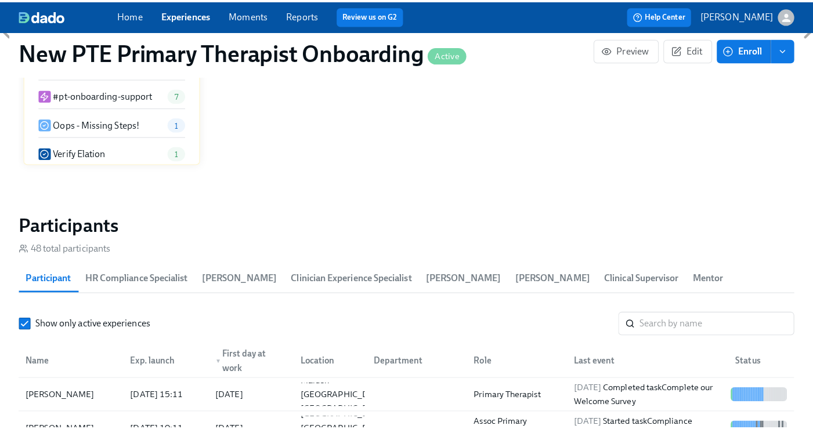
scroll to position [918, 0]
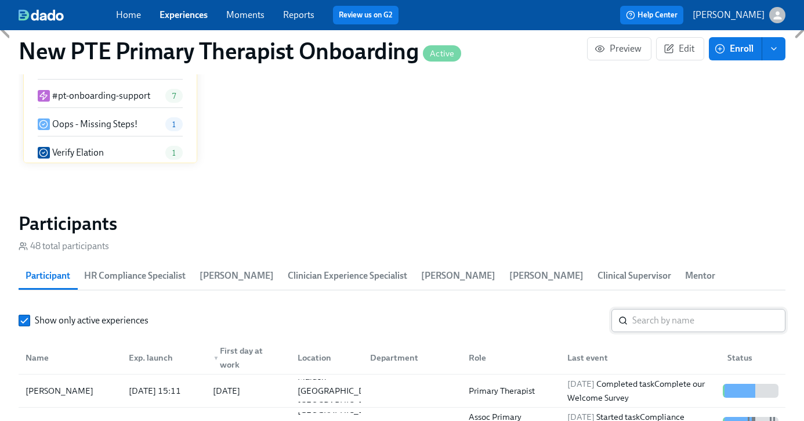
click at [661, 324] on input "search" at bounding box center [709, 320] width 153 height 23
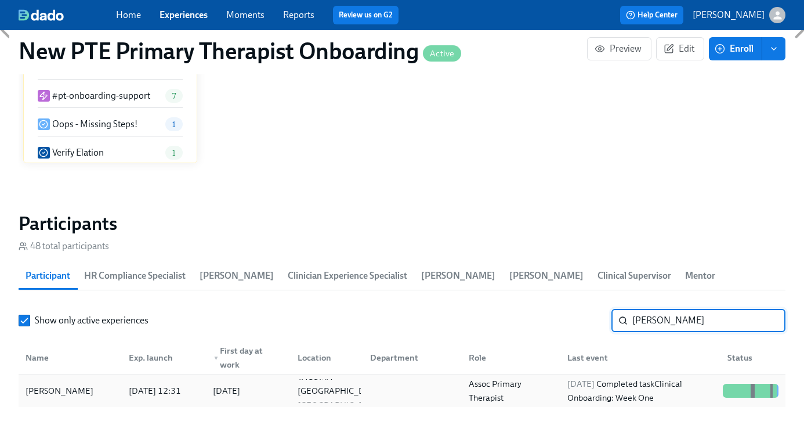
click at [51, 381] on div "Jaymie Murdoch" at bounding box center [70, 390] width 99 height 23
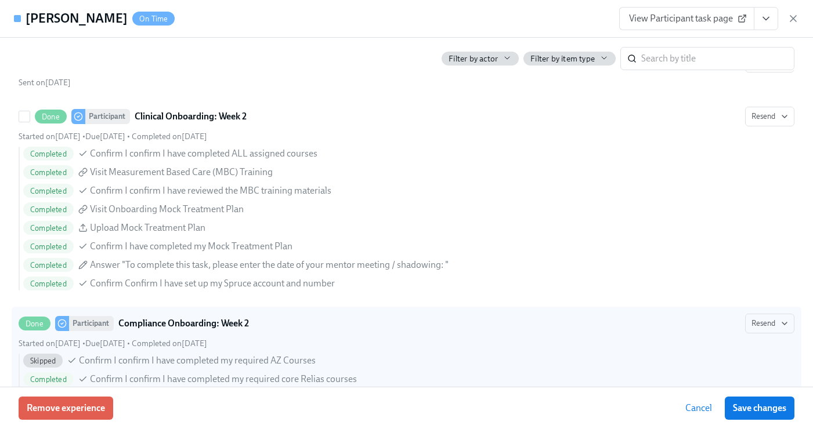
scroll to position [1813, 0]
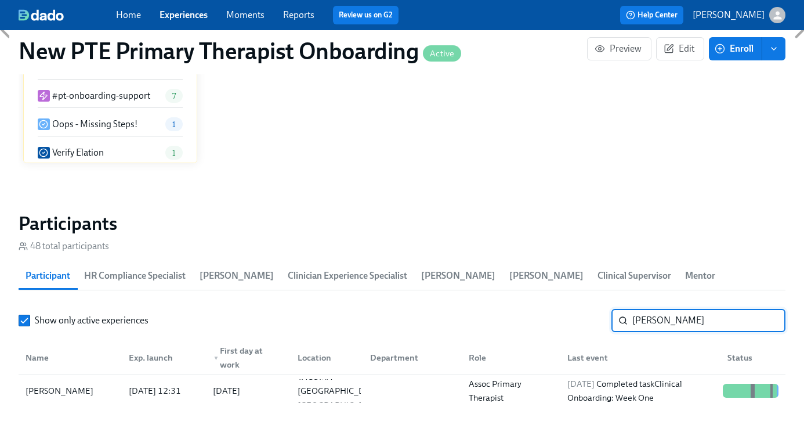
click at [687, 319] on input "jaymie" at bounding box center [709, 320] width 153 height 23
type input "j"
type input "erica"
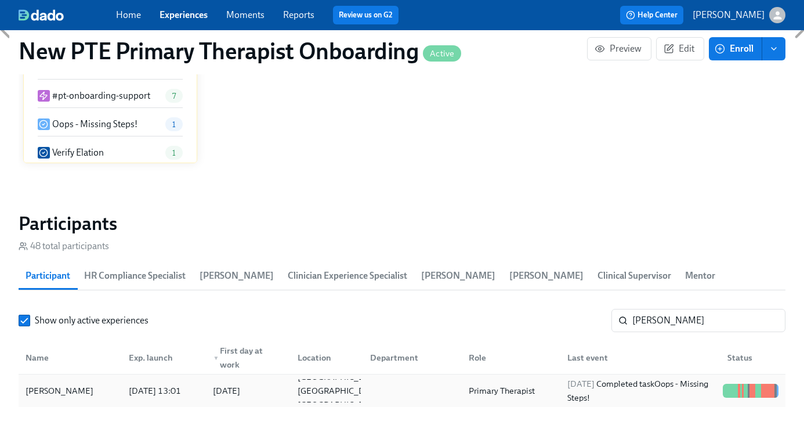
click at [76, 392] on div "Erica Threet" at bounding box center [70, 390] width 99 height 23
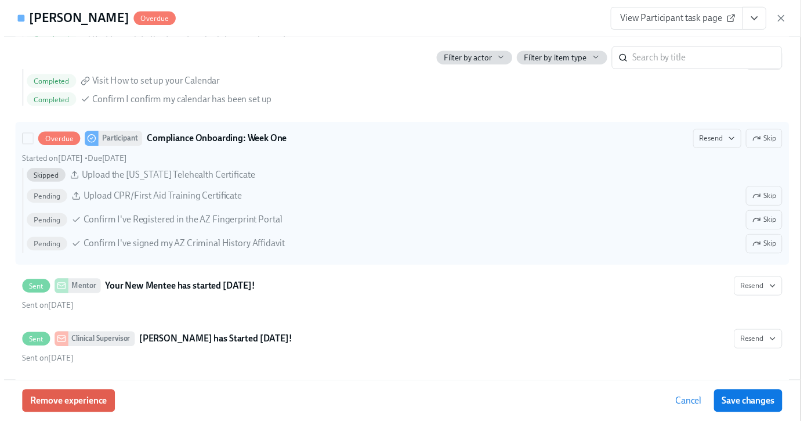
scroll to position [1273, 0]
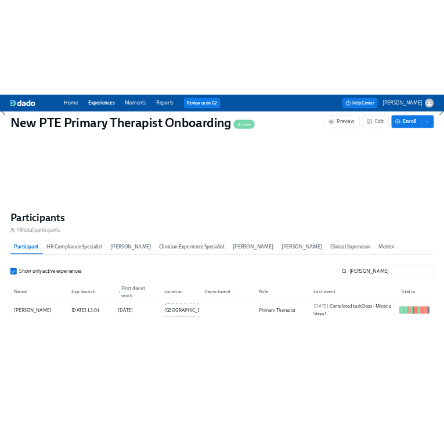
scroll to position [0, 10035]
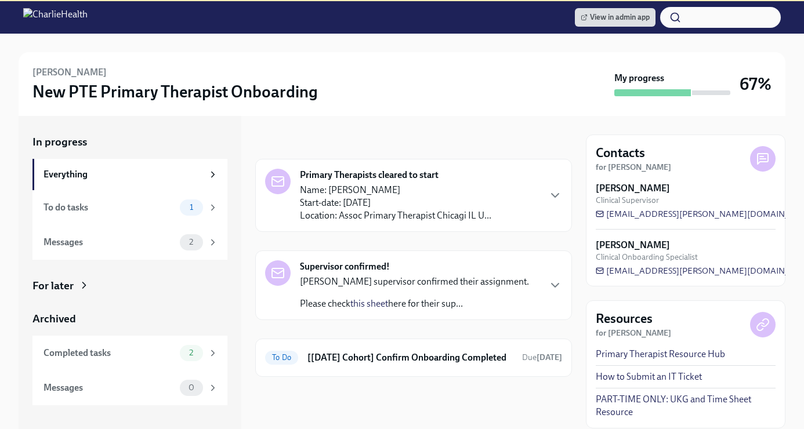
scroll to position [131, 0]
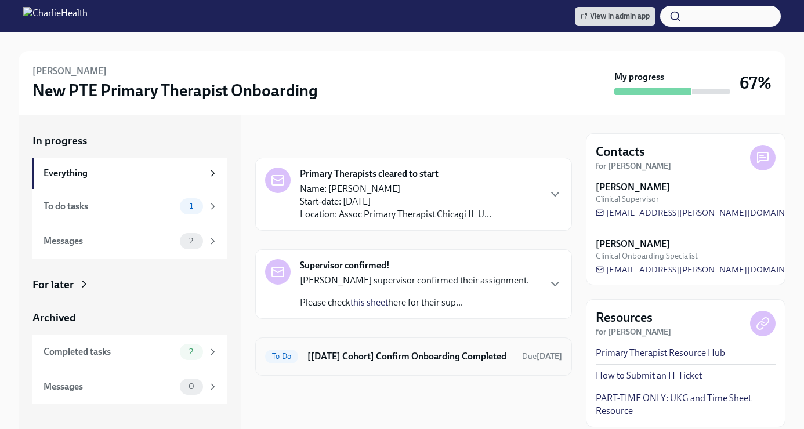
click at [338, 363] on h6 "[Sep 2nd Cohort] Confirm Onboarding Completed" at bounding box center [410, 357] width 205 height 13
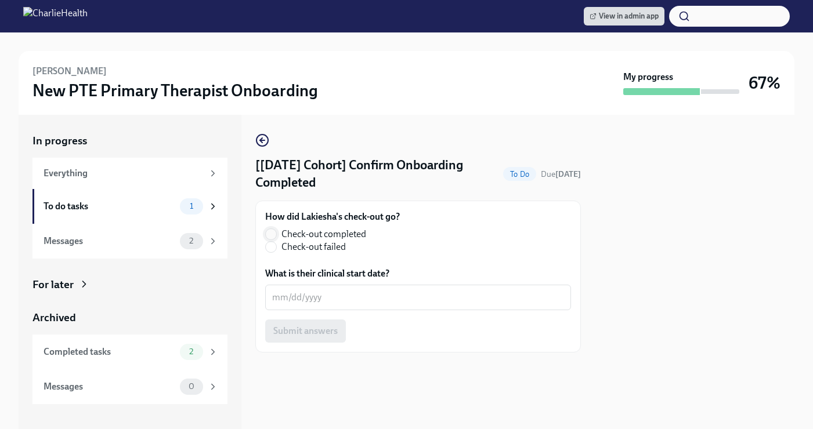
click at [273, 236] on input "Check-out completed" at bounding box center [271, 234] width 10 height 10
radio input "true"
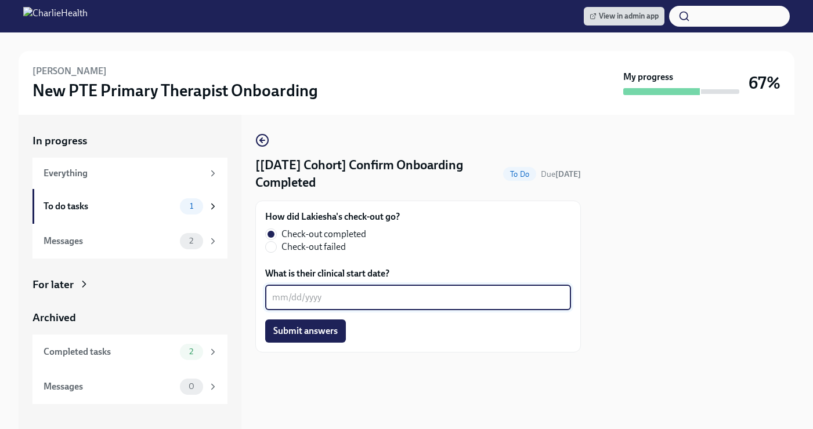
click at [302, 302] on textarea "What is their clinical start date?" at bounding box center [418, 298] width 292 height 14
type textarea "10/6/2025"
click at [306, 336] on span "Submit answers" at bounding box center [305, 332] width 64 height 12
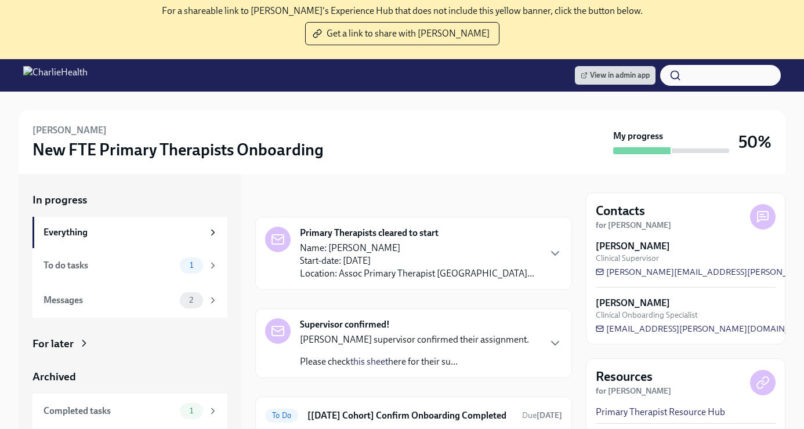
scroll to position [131, 0]
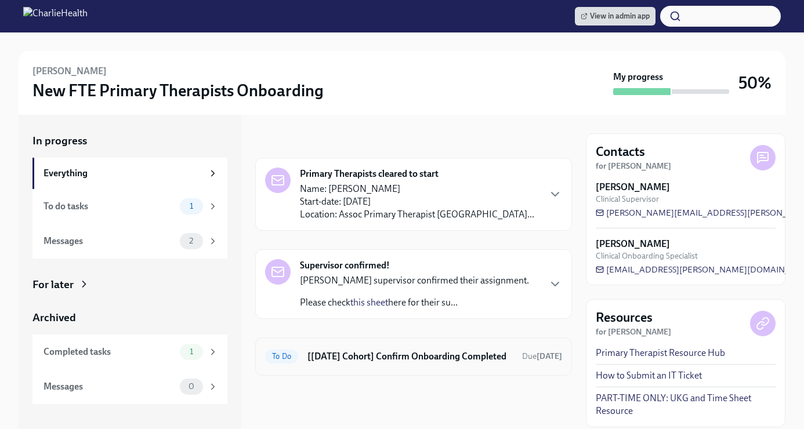
click at [342, 358] on h6 "[Sep 22nd Cohort] Confirm Onboarding Completed" at bounding box center [410, 357] width 205 height 13
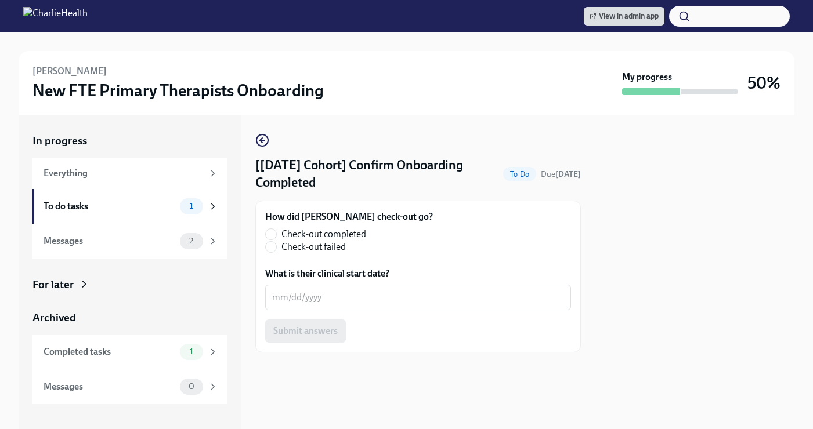
drag, startPoint x: 273, startPoint y: 233, endPoint x: 308, endPoint y: 279, distance: 57.6
click at [273, 233] on input "Check-out completed" at bounding box center [271, 234] width 10 height 10
radio input "true"
click at [299, 306] on div "x ​" at bounding box center [418, 298] width 306 height 26
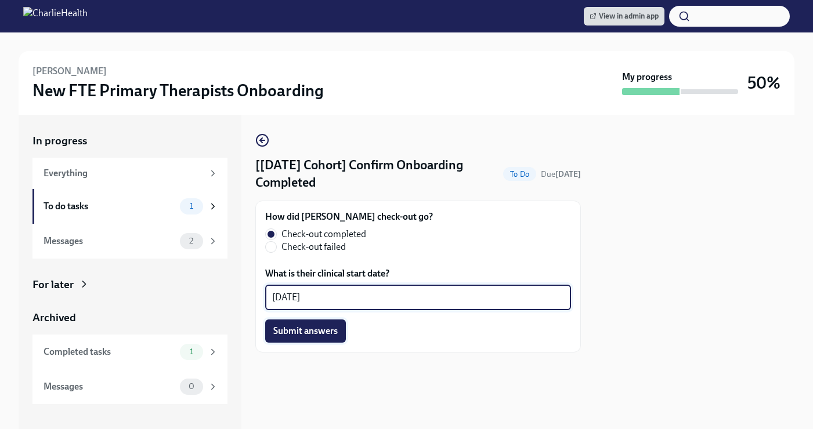
type textarea "10/6/2025"
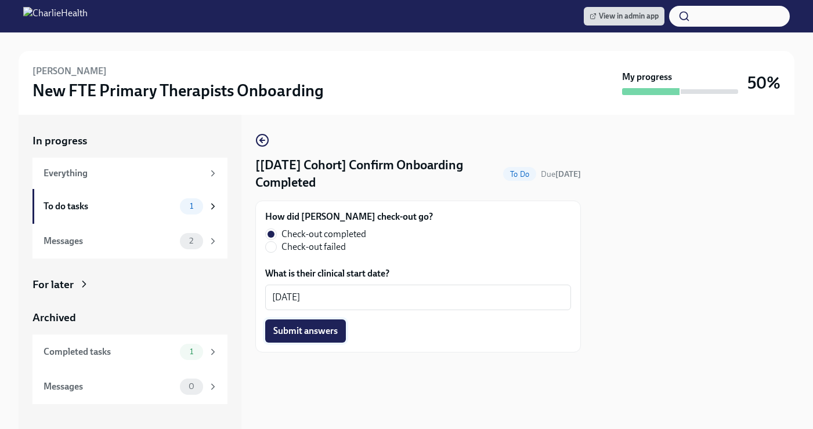
click at [322, 340] on button "Submit answers" at bounding box center [305, 331] width 81 height 23
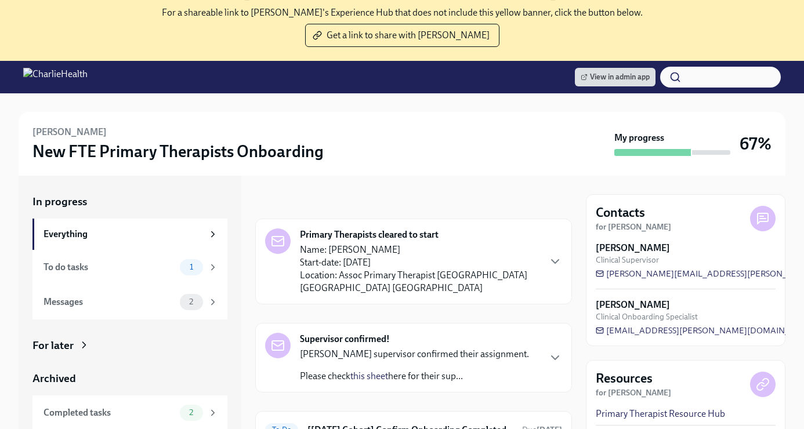
scroll to position [131, 0]
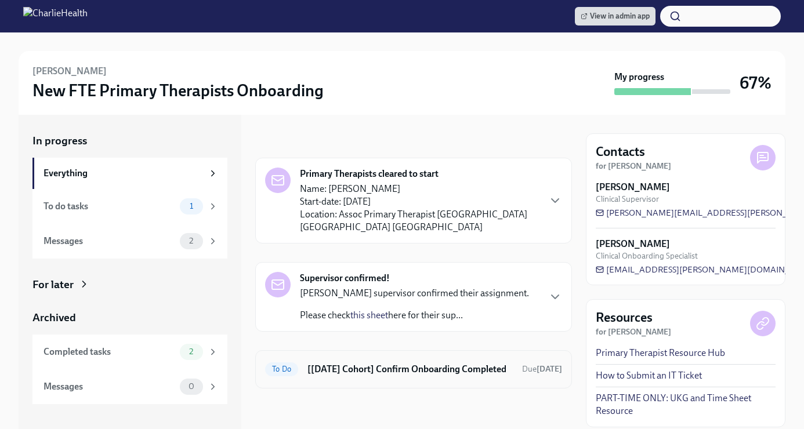
click at [410, 370] on h6 "[[DATE] Cohort] Confirm Onboarding Completed" at bounding box center [410, 369] width 205 height 13
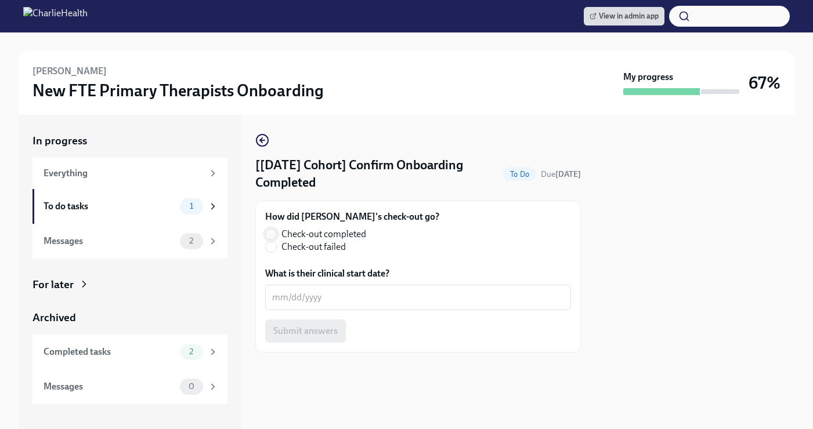
drag, startPoint x: 275, startPoint y: 238, endPoint x: 293, endPoint y: 258, distance: 26.3
click at [276, 239] on label "Check-out completed" at bounding box center [347, 234] width 165 height 13
click at [276, 239] on input "Check-out completed" at bounding box center [271, 234] width 10 height 10
radio input "true"
click at [314, 291] on textarea "What is their clinical start date?" at bounding box center [418, 298] width 292 height 14
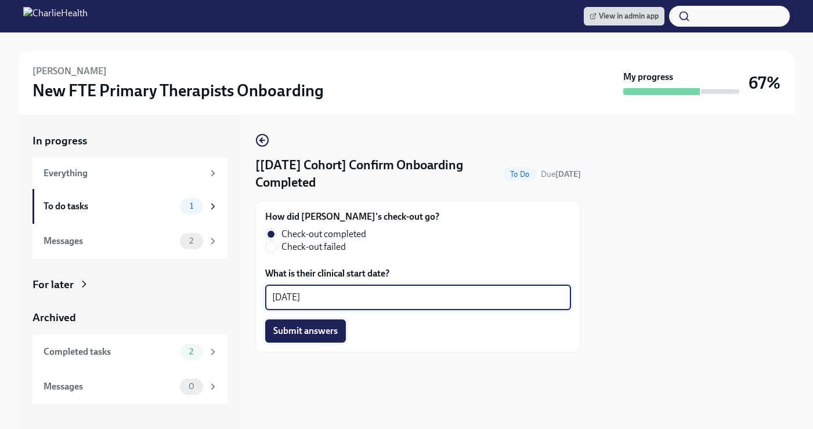
type textarea "10/6/2025"
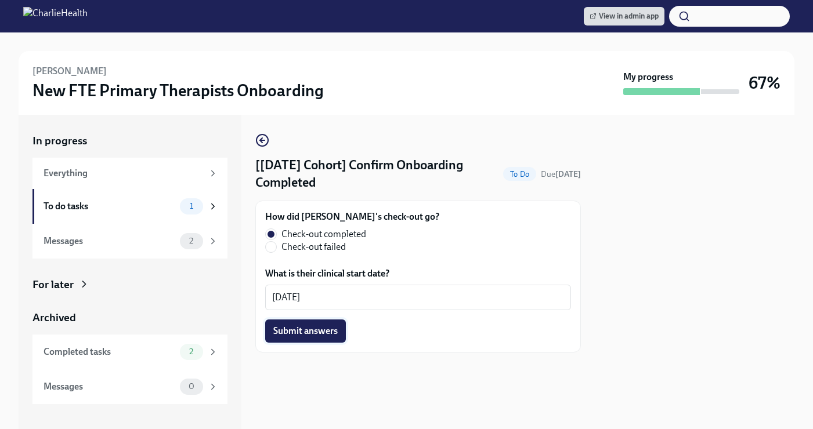
click at [313, 330] on span "Submit answers" at bounding box center [305, 332] width 64 height 12
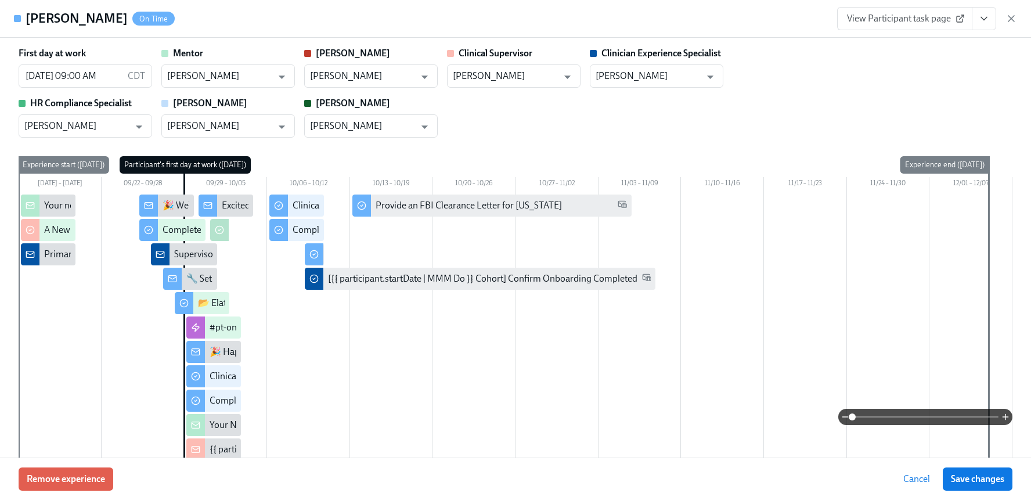
scroll to position [2086, 0]
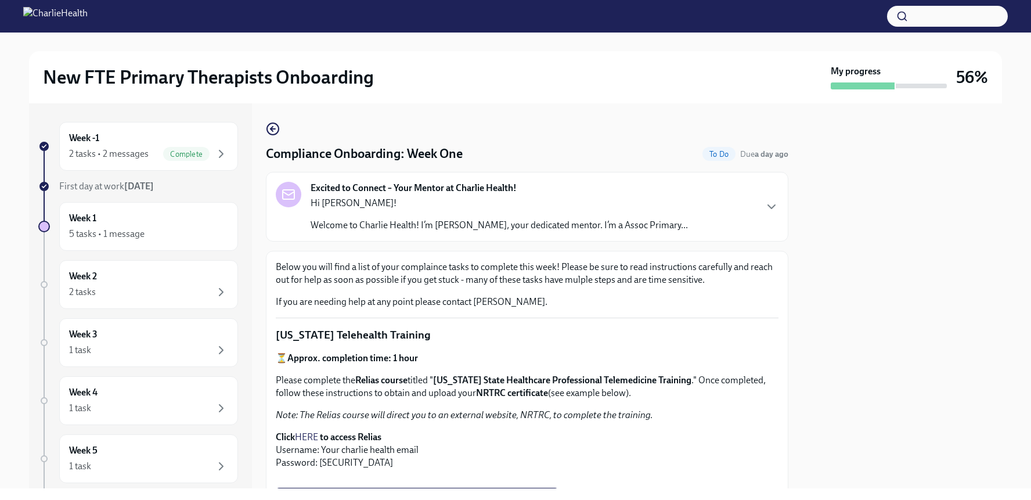
scroll to position [1305, 0]
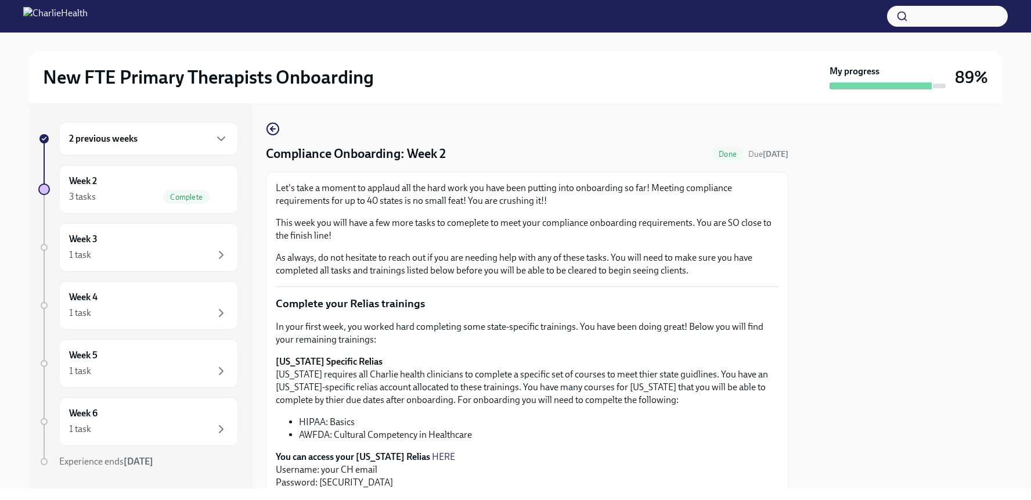
scroll to position [151, 0]
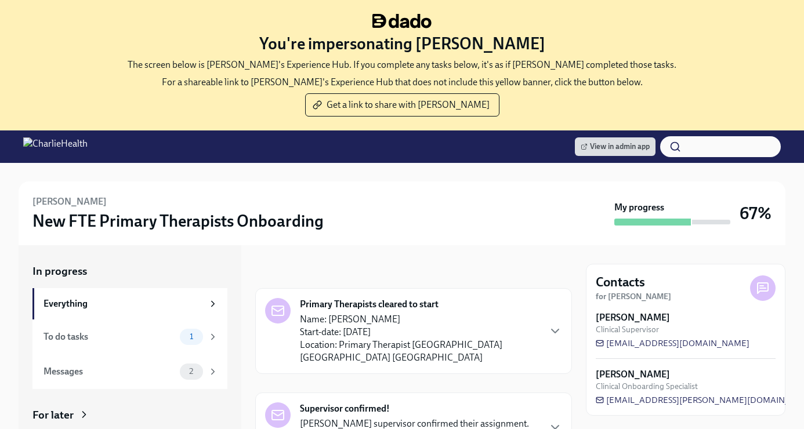
scroll to position [131, 0]
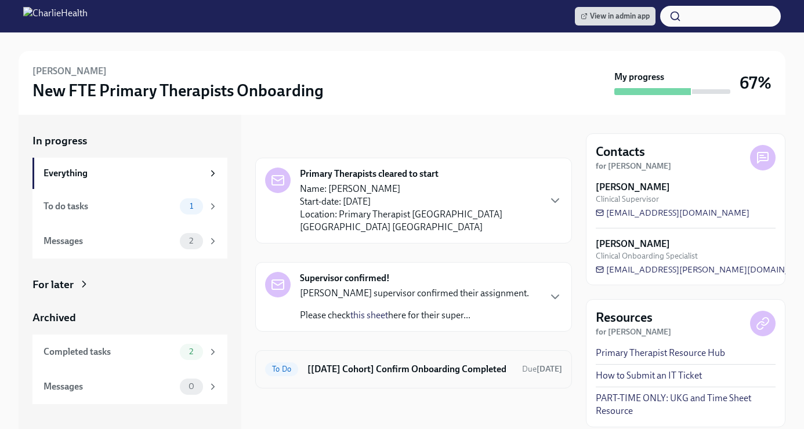
click at [387, 363] on h6 "[[DATE] Cohort] Confirm Onboarding Completed" at bounding box center [410, 369] width 205 height 13
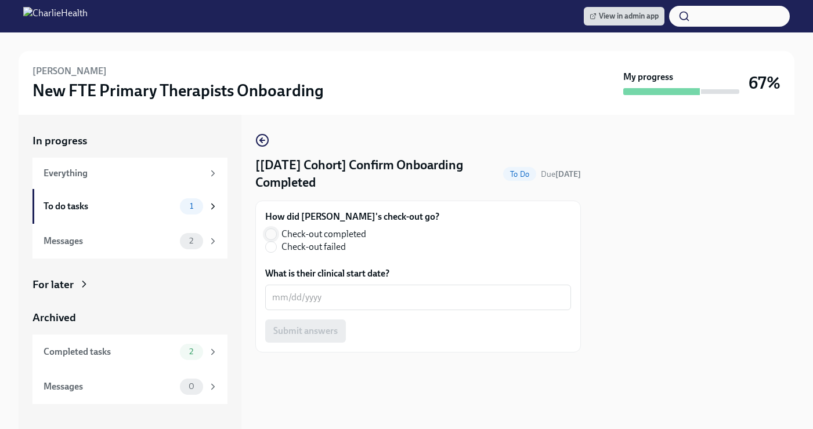
click at [275, 233] on input "Check-out completed" at bounding box center [271, 234] width 10 height 10
radio input "true"
click at [312, 299] on textarea "What is their clinical start date?" at bounding box center [418, 298] width 292 height 14
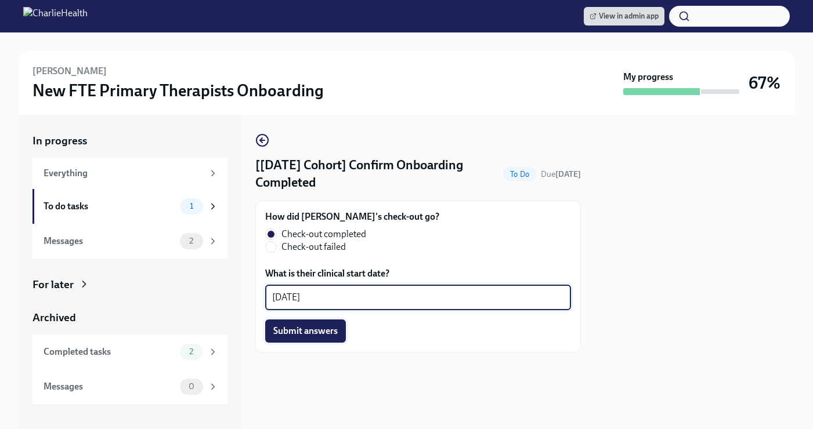
type textarea "[DATE]"
click at [330, 339] on button "Submit answers" at bounding box center [305, 331] width 81 height 23
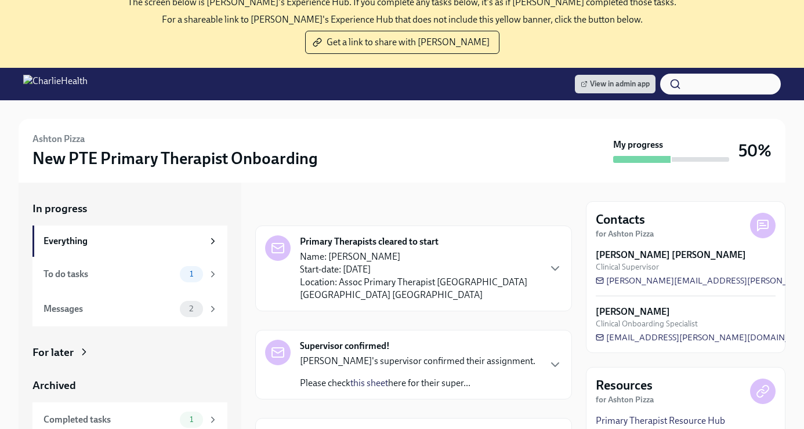
scroll to position [131, 0]
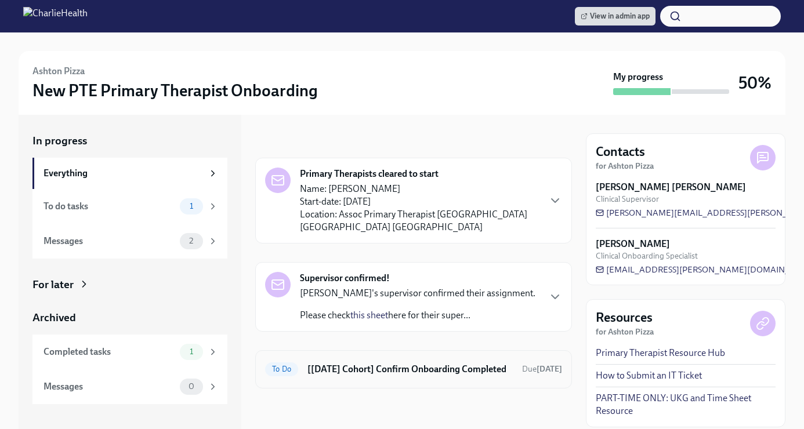
click at [371, 363] on h6 "[[DATE] Cohort] Confirm Onboarding Completed" at bounding box center [410, 369] width 205 height 13
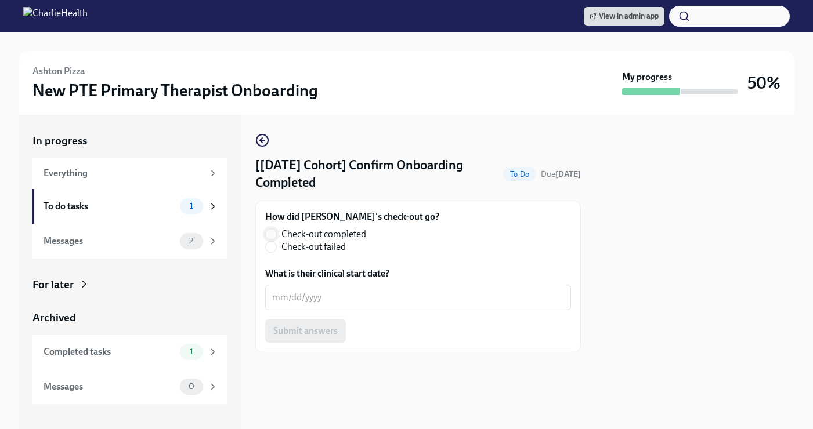
click at [266, 231] on input "Check-out completed" at bounding box center [271, 234] width 10 height 10
radio input "true"
click at [289, 289] on div "x ​" at bounding box center [418, 298] width 306 height 26
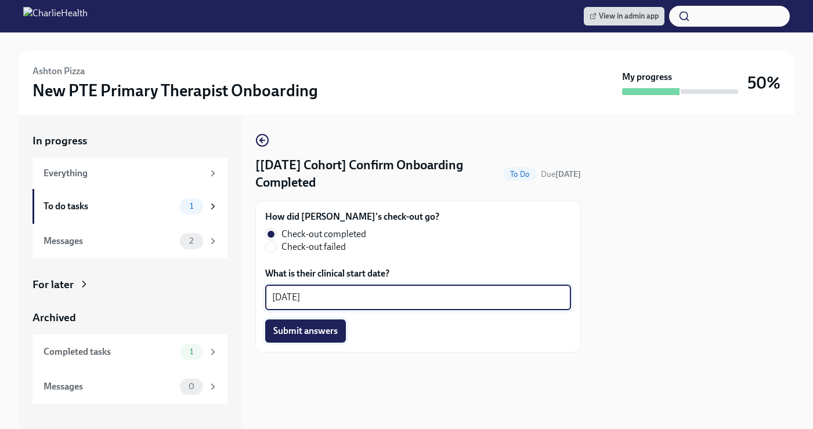
type textarea "[DATE]"
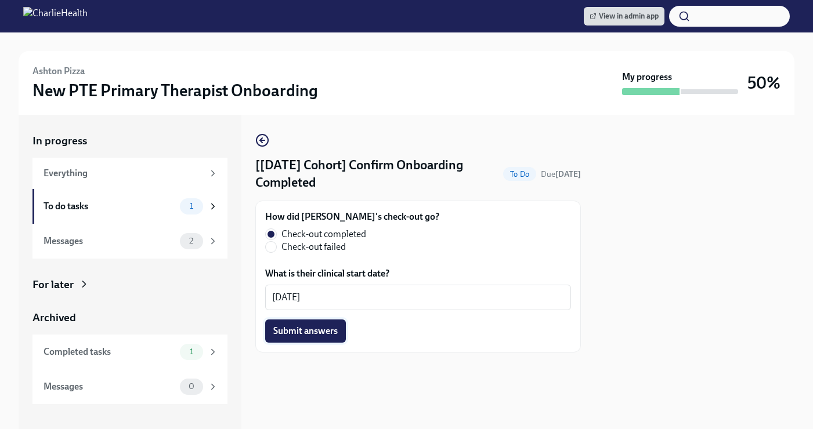
click at [312, 337] on button "Submit answers" at bounding box center [305, 331] width 81 height 23
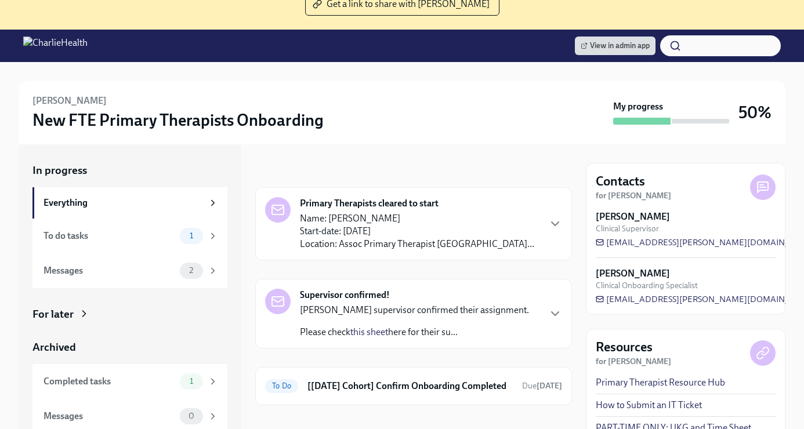
scroll to position [131, 0]
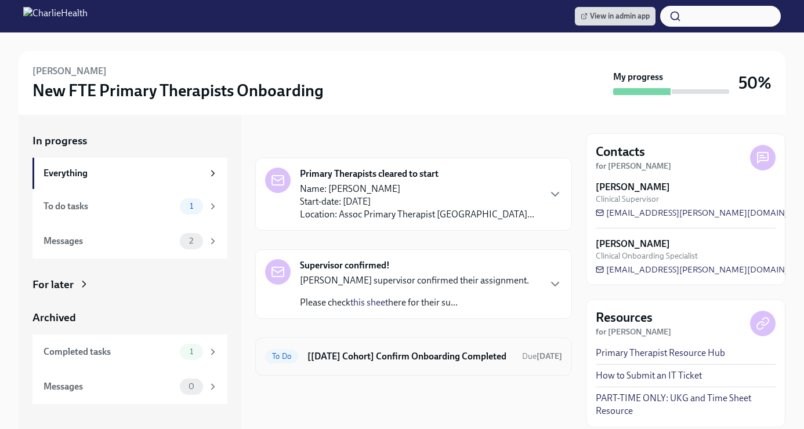
click at [403, 353] on h6 "[[DATE] Cohort] Confirm Onboarding Completed" at bounding box center [410, 357] width 205 height 13
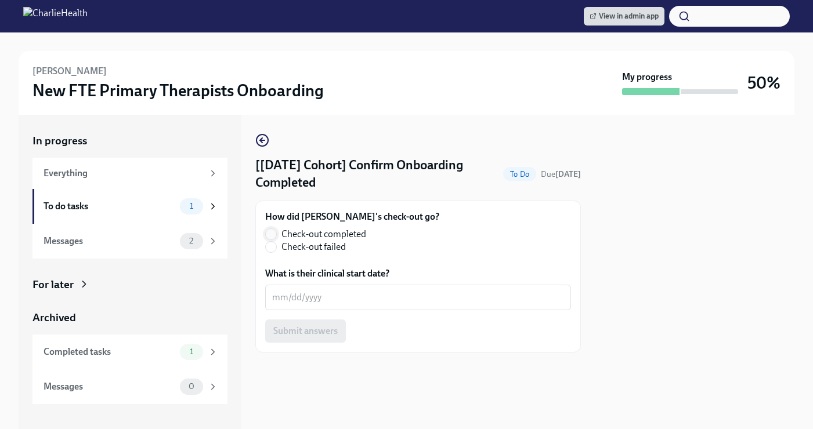
click at [274, 239] on input "Check-out completed" at bounding box center [271, 234] width 10 height 10
radio input "true"
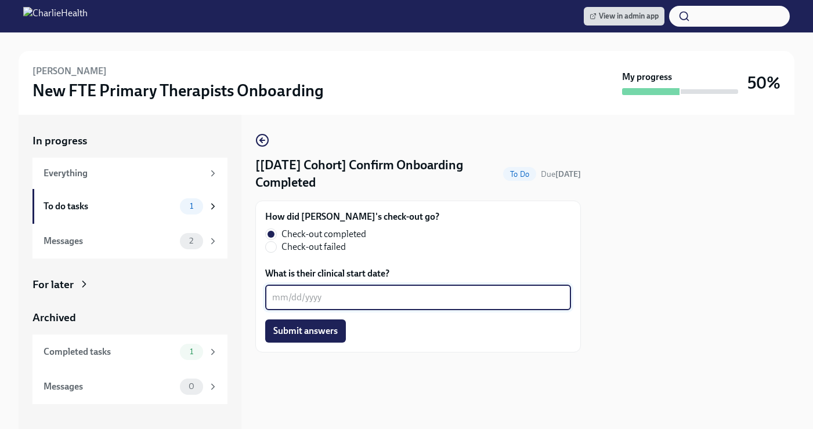
click at [312, 297] on textarea "What is their clinical start date?" at bounding box center [418, 298] width 292 height 14
type textarea "[DATE]"
click at [322, 324] on button "Submit answers" at bounding box center [305, 331] width 81 height 23
